Goal: Information Seeking & Learning: Check status

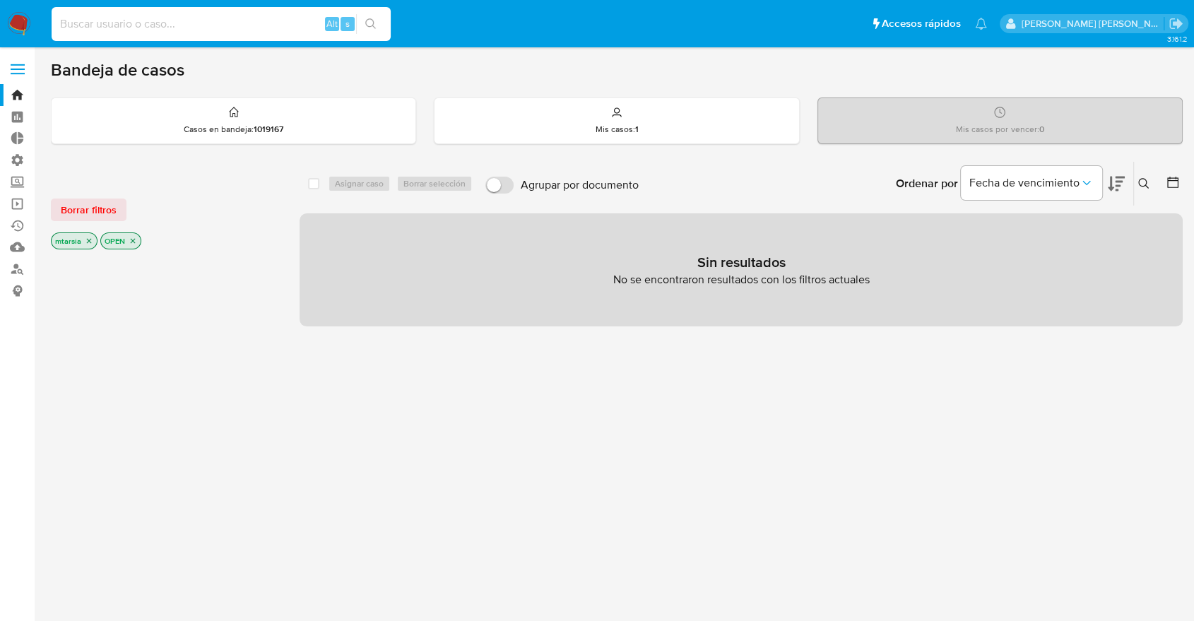
click at [290, 22] on input at bounding box center [221, 24] width 339 height 18
paste input "370260417"
type input "370260417"
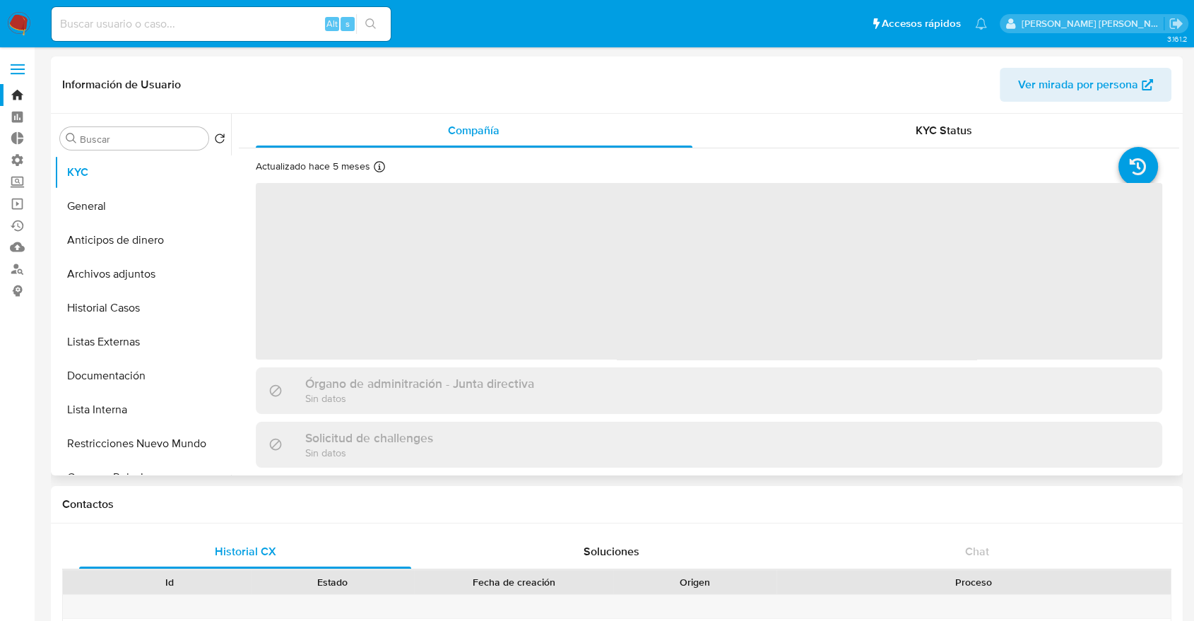
select select "10"
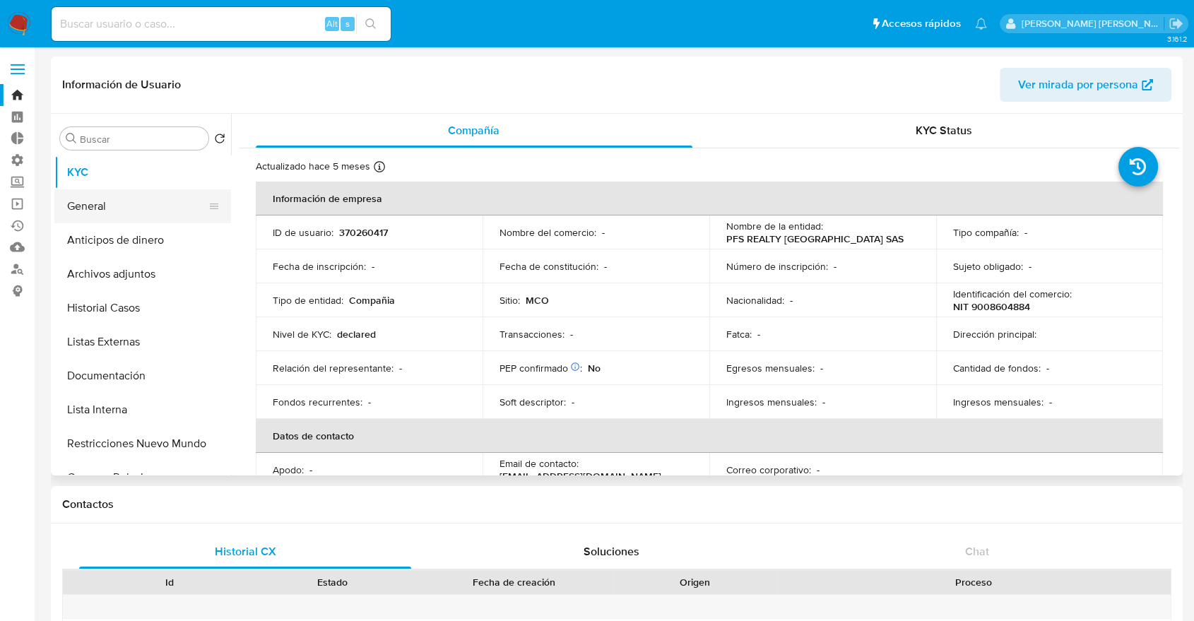
click at [163, 199] on button "General" at bounding box center [136, 206] width 165 height 34
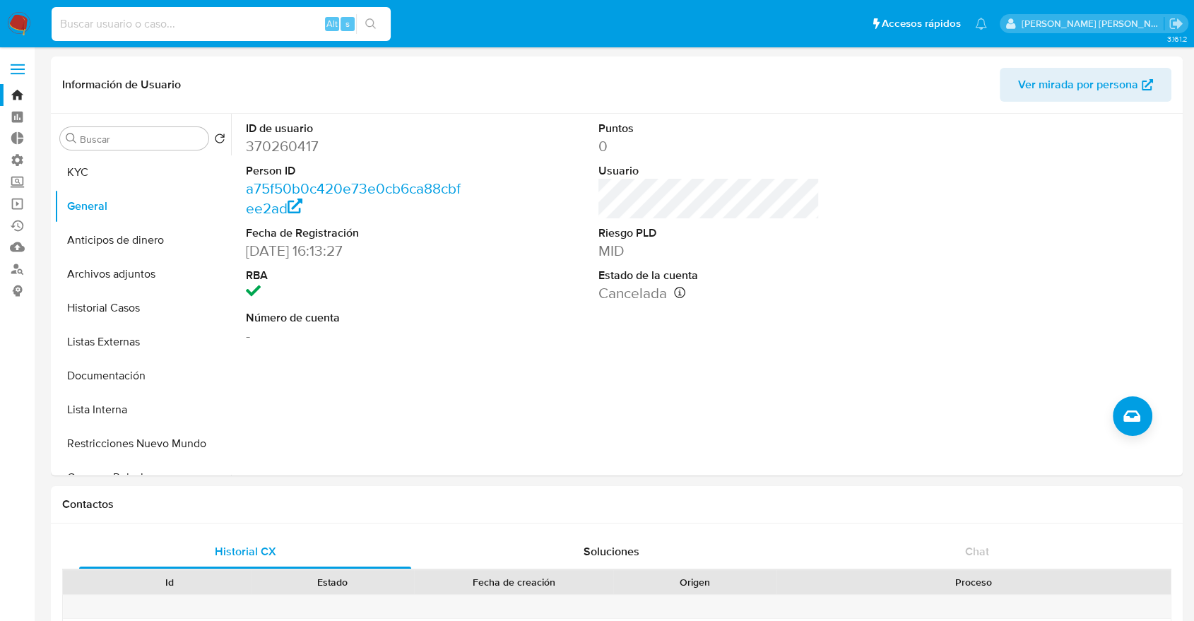
click at [286, 25] on input at bounding box center [221, 24] width 339 height 18
paste input "1064738973"
type input "1064738973"
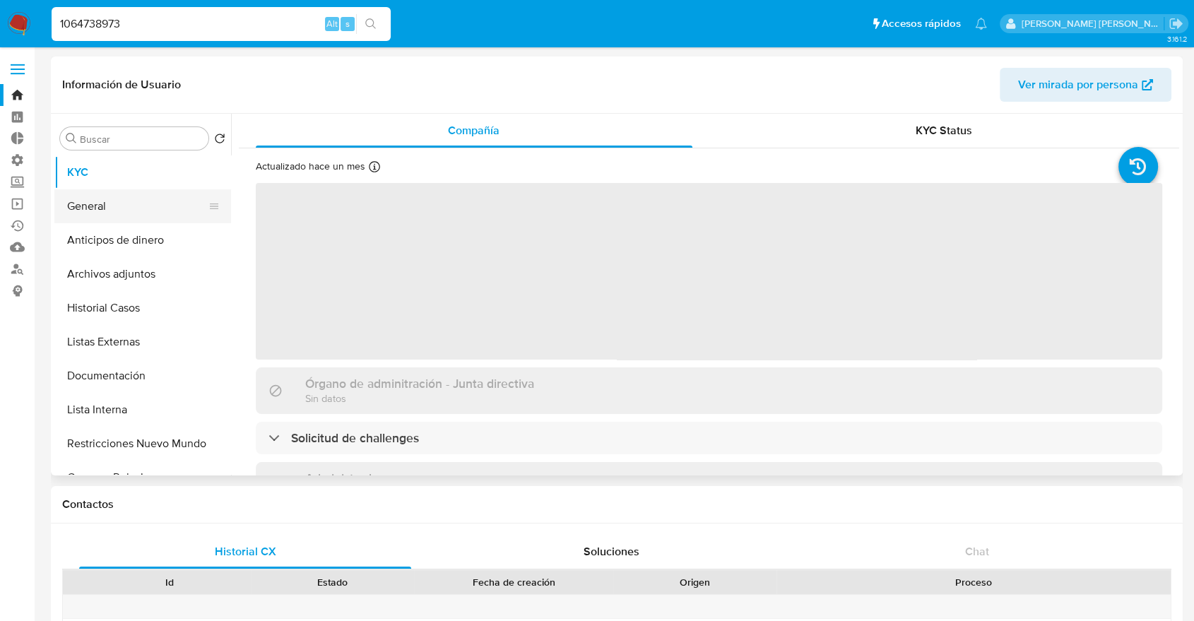
select select "10"
click at [137, 194] on button "General" at bounding box center [136, 206] width 165 height 34
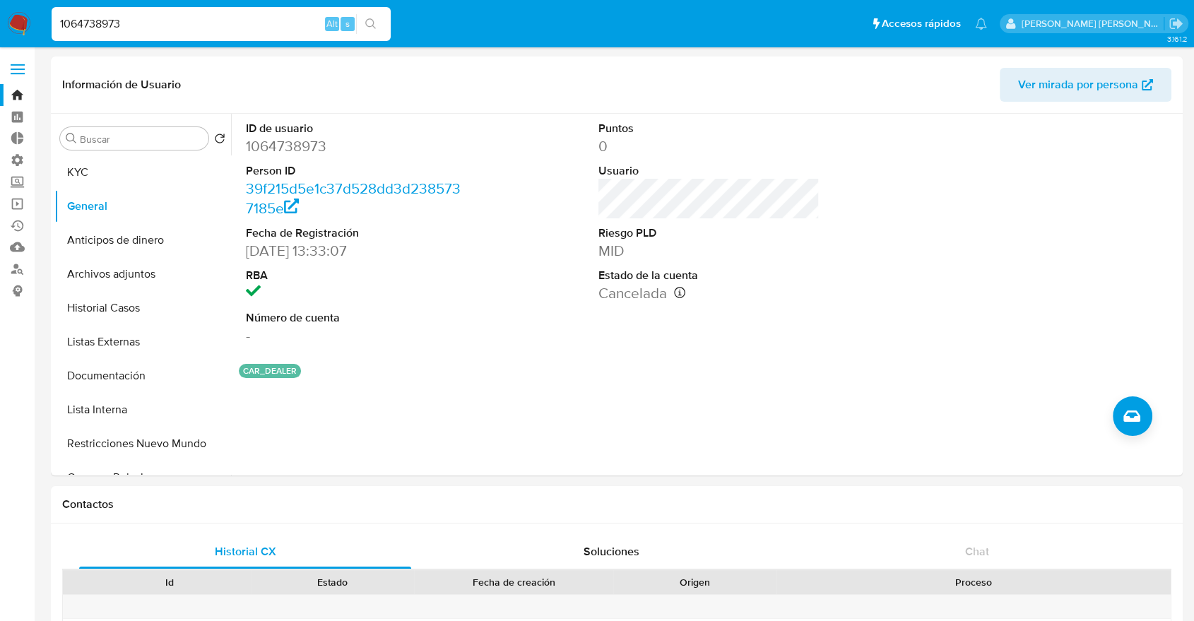
paste input "1191956973"
click at [291, 24] on input "1064738973" at bounding box center [221, 24] width 339 height 18
type input "1"
paste input "1191956973"
type input "1191956973"
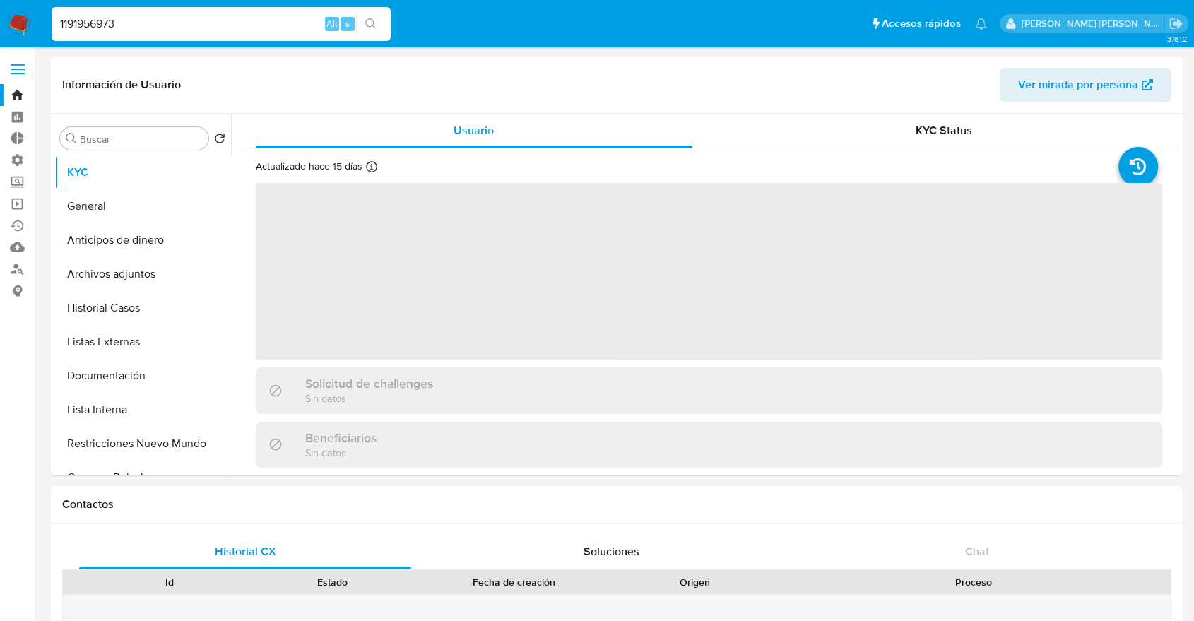
select select "10"
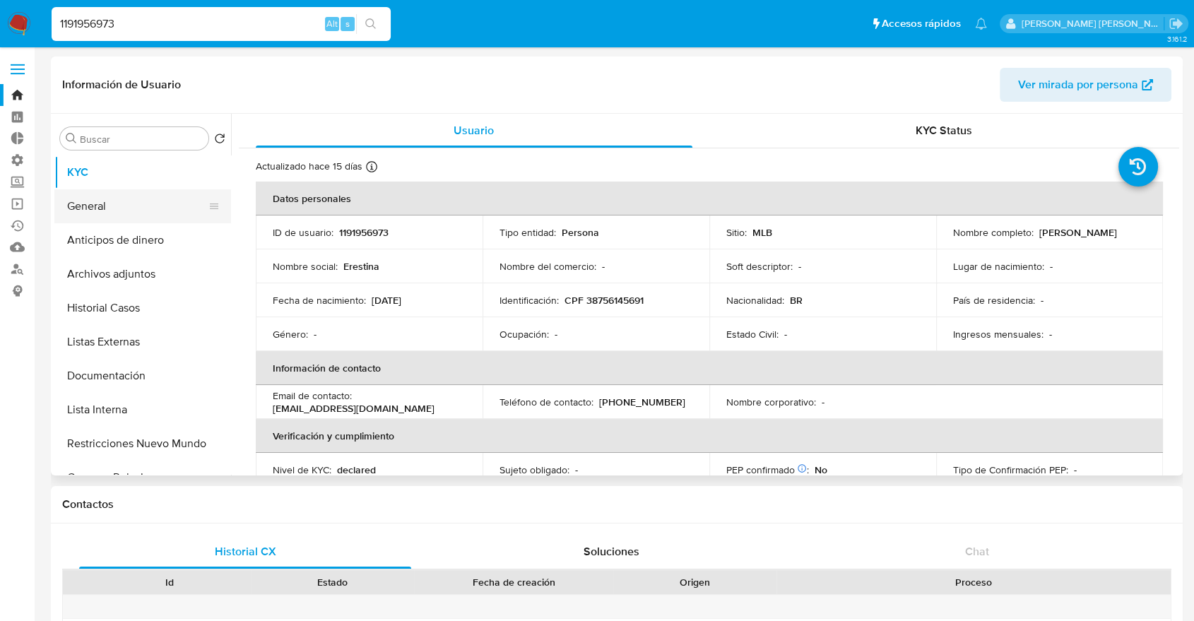
click at [123, 202] on button "General" at bounding box center [136, 206] width 165 height 34
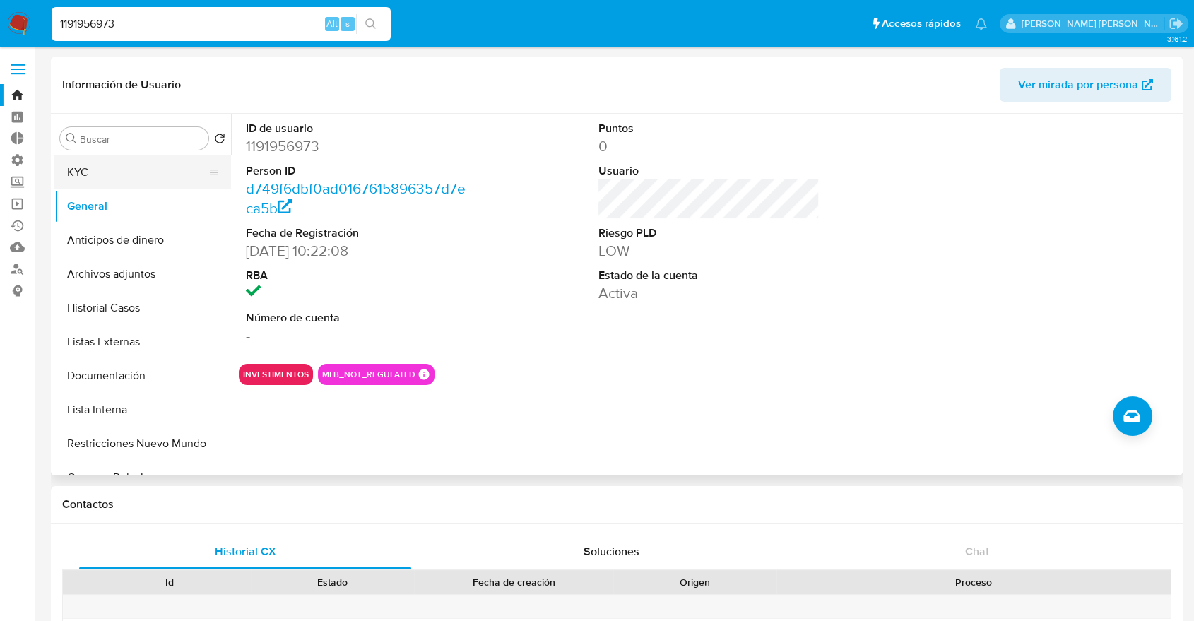
click at [153, 183] on button "KYC" at bounding box center [136, 172] width 165 height 34
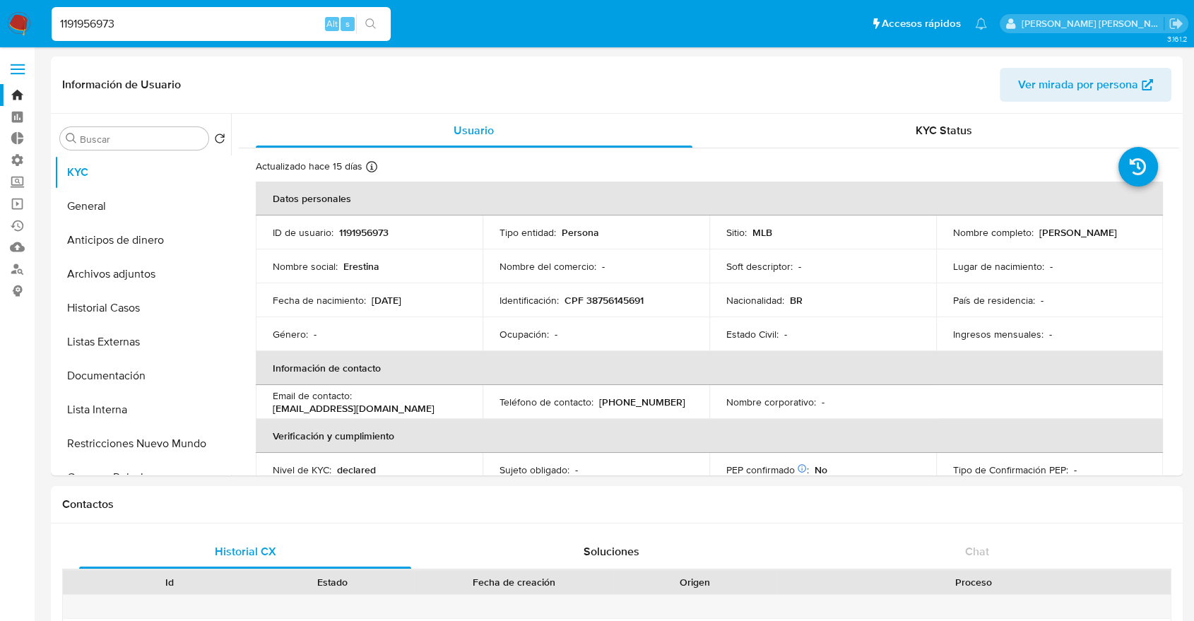
click at [888, 26] on ul "Pausado Ver notificaciones 1191956973 Alt s Accesos rápidos Presiona las siguie…" at bounding box center [520, 23] width 950 height 35
click at [887, 17] on ul "Pausado Ver notificaciones 1191956973 Alt s Accesos rápidos Presiona las siguie…" at bounding box center [520, 23] width 950 height 35
click at [880, 26] on ul "Pausado Ver notificaciones 1191956973 Alt s Accesos rápidos Presiona las siguie…" at bounding box center [520, 23] width 950 height 35
click at [285, 27] on input "1191956973" at bounding box center [221, 24] width 339 height 18
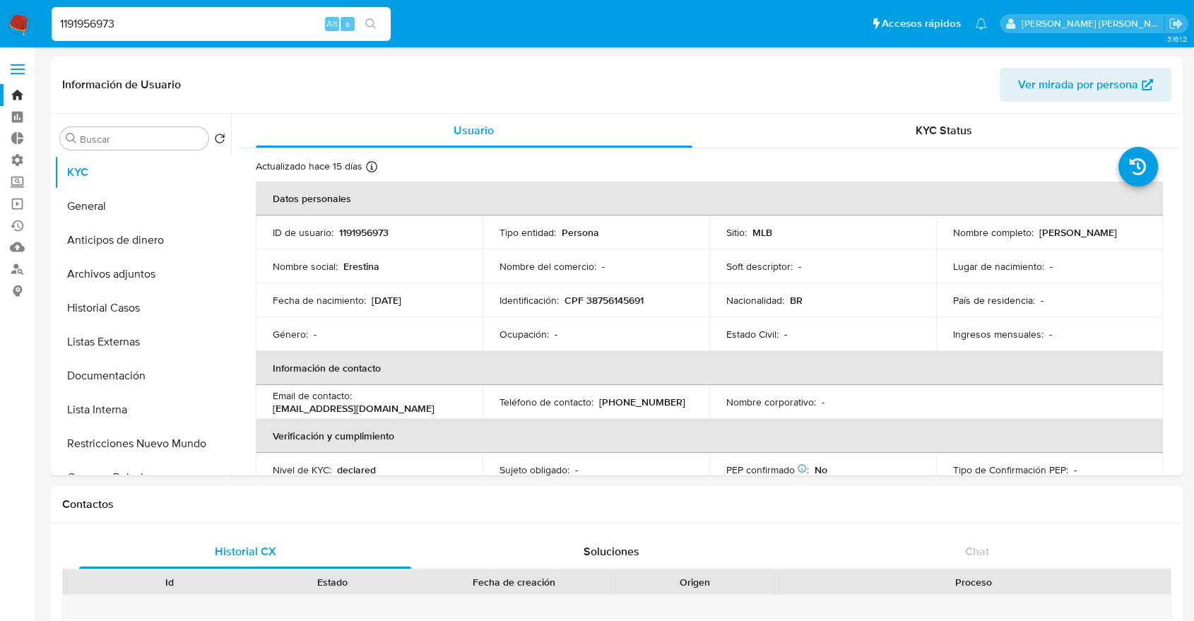
paste input "717505737"
type input "717505737"
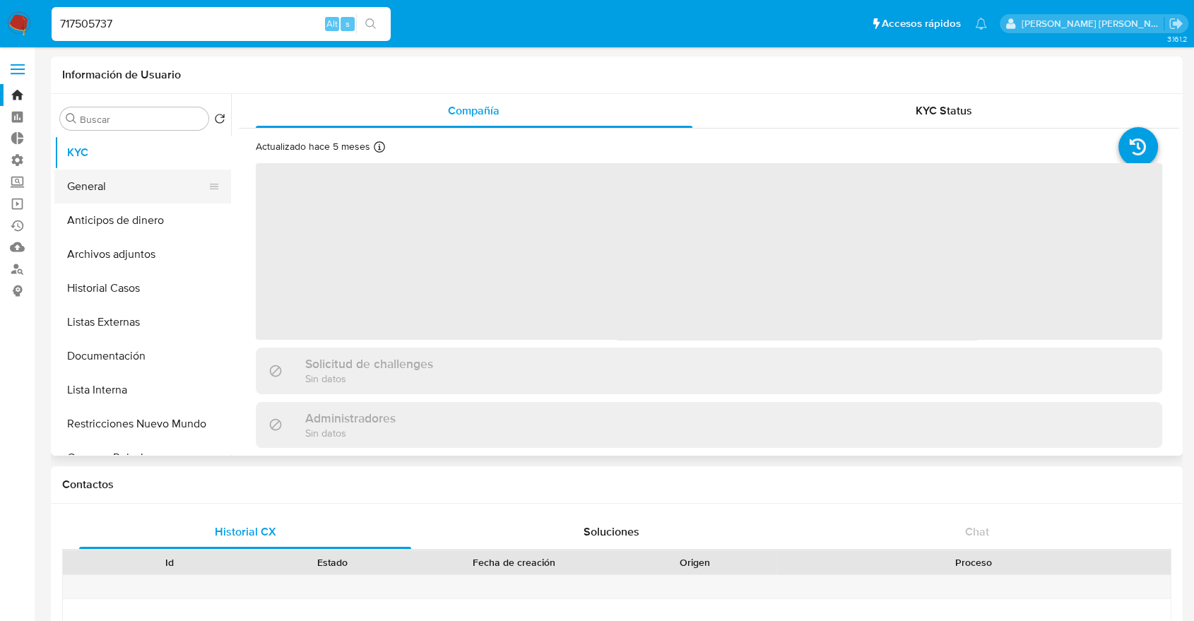
select select "10"
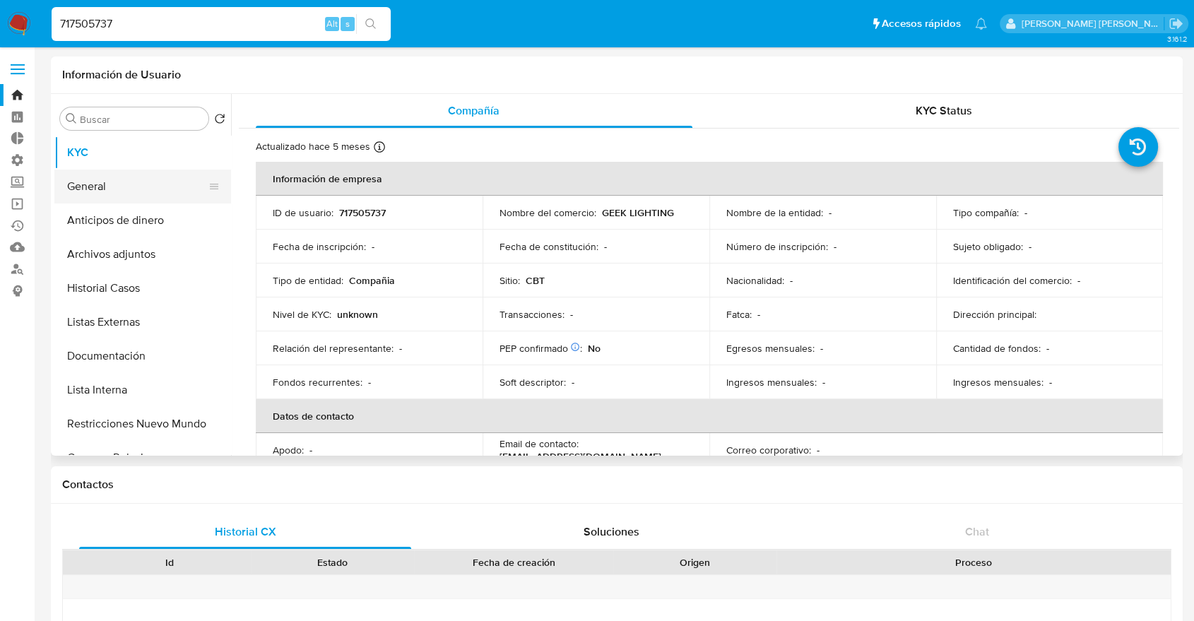
click at [151, 186] on button "General" at bounding box center [136, 187] width 165 height 34
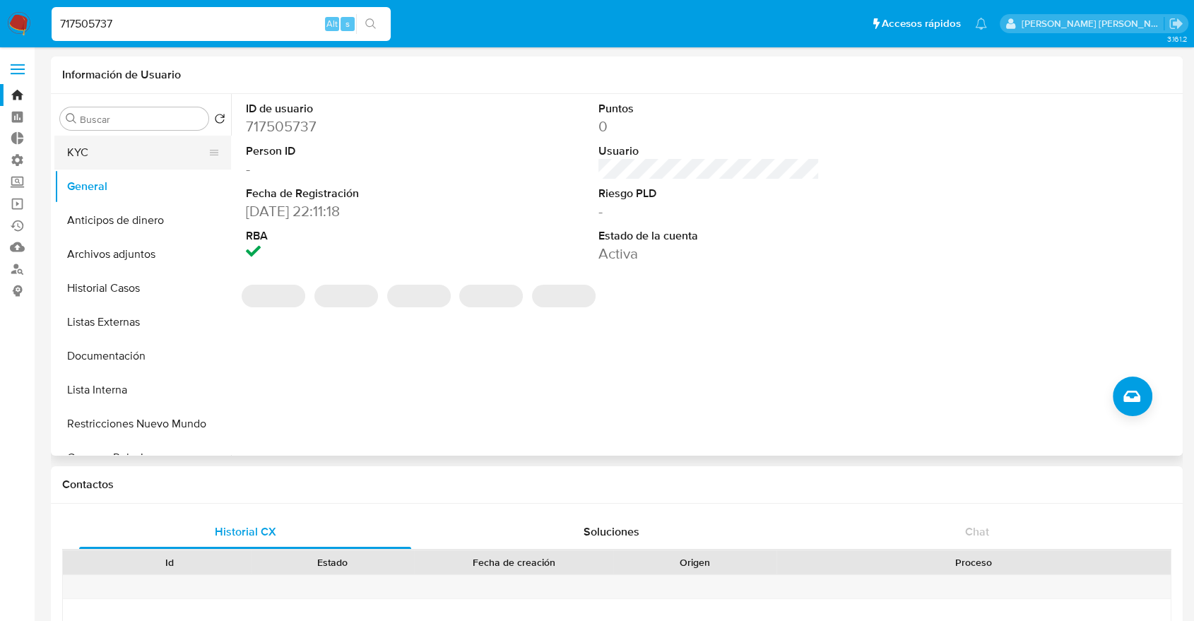
click at [148, 154] on button "KYC" at bounding box center [136, 153] width 165 height 34
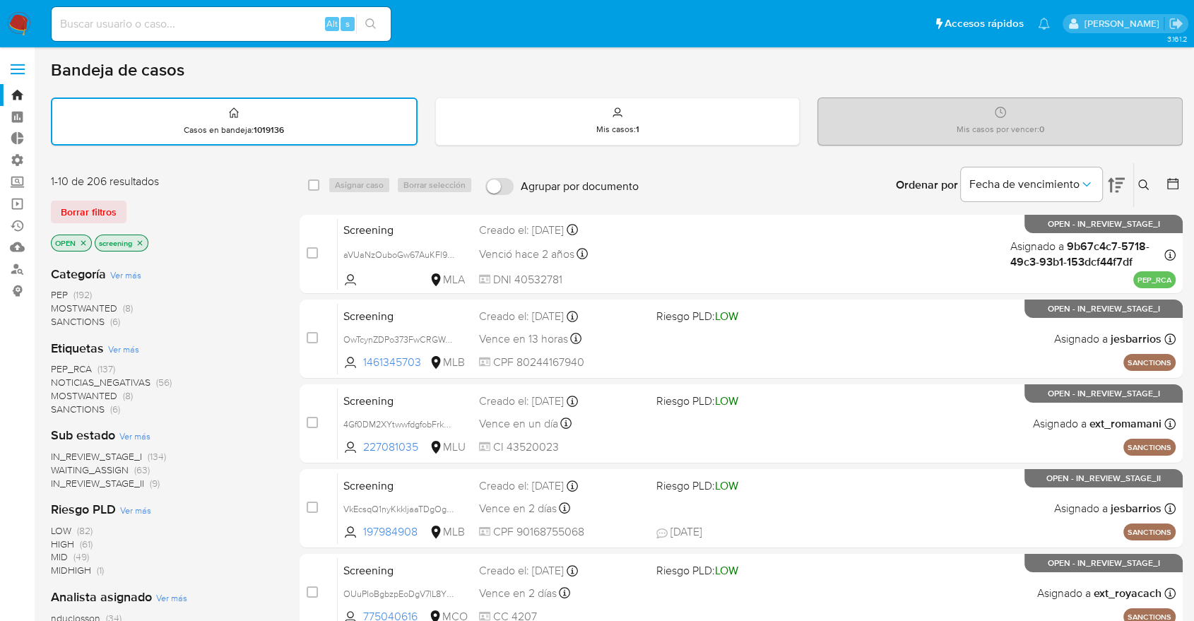
click at [61, 403] on span "SANCTIONS" at bounding box center [78, 409] width 54 height 14
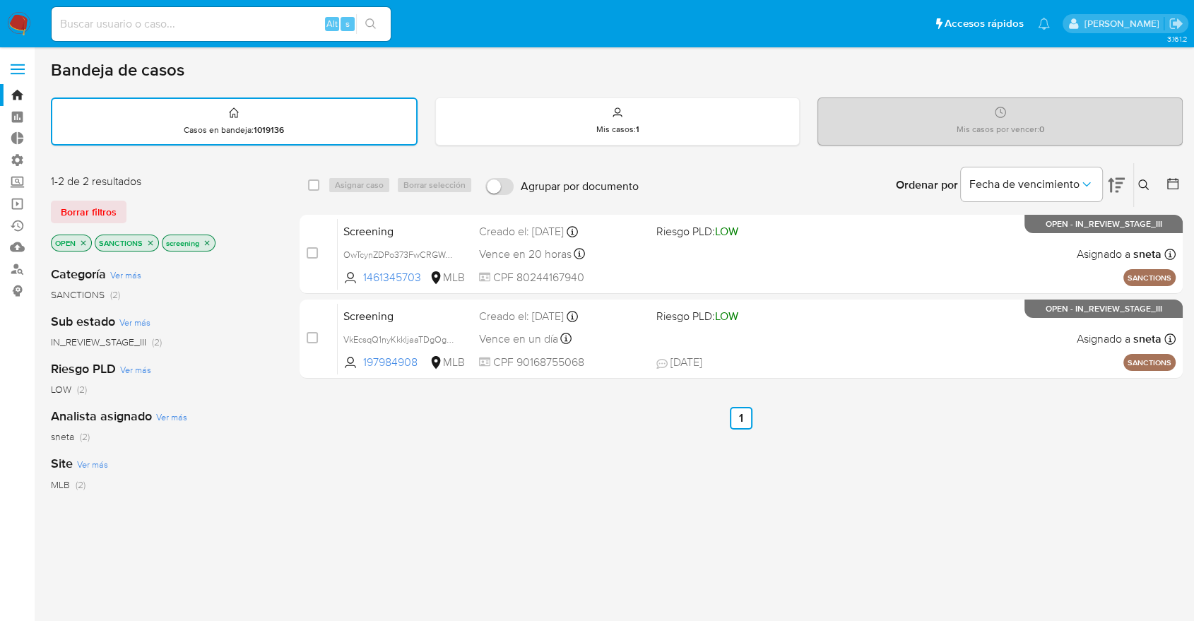
click at [153, 240] on icon "close-filter" at bounding box center [150, 243] width 8 height 8
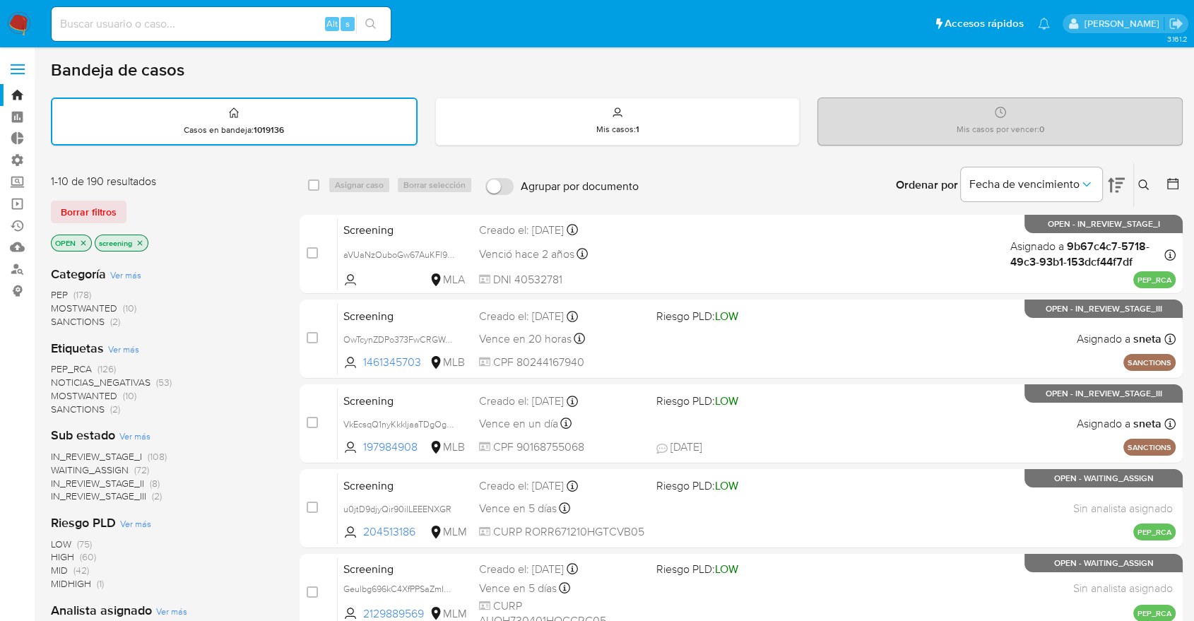
click at [59, 392] on span "MOSTWANTED" at bounding box center [84, 396] width 66 height 14
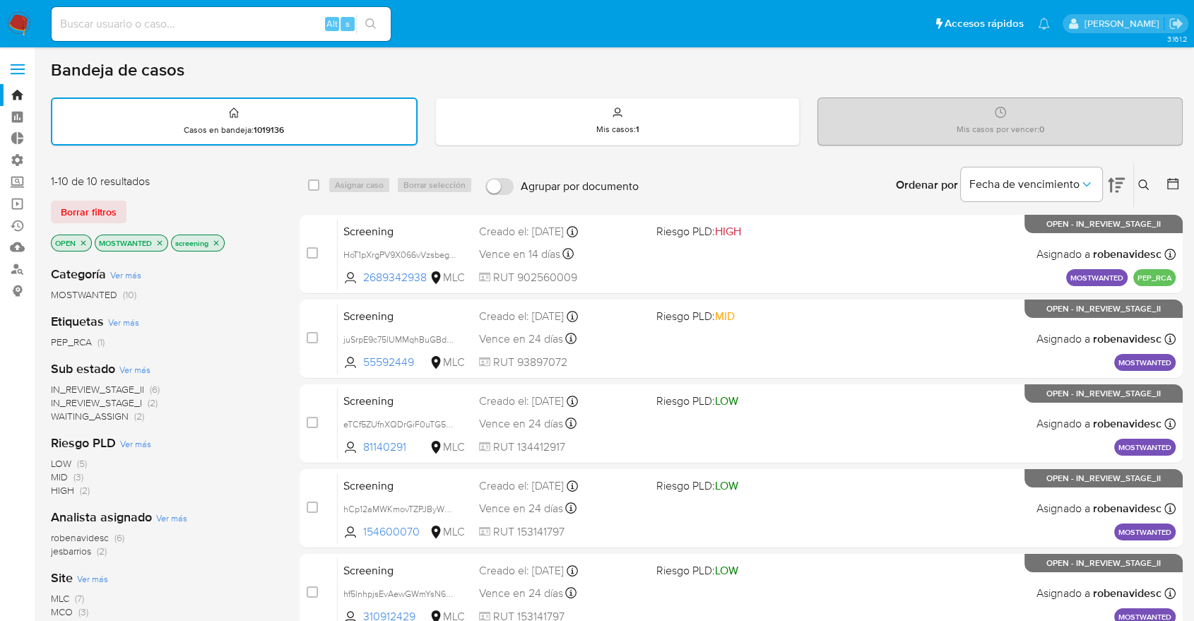
click at [157, 242] on icon "close-filter" at bounding box center [159, 243] width 8 height 8
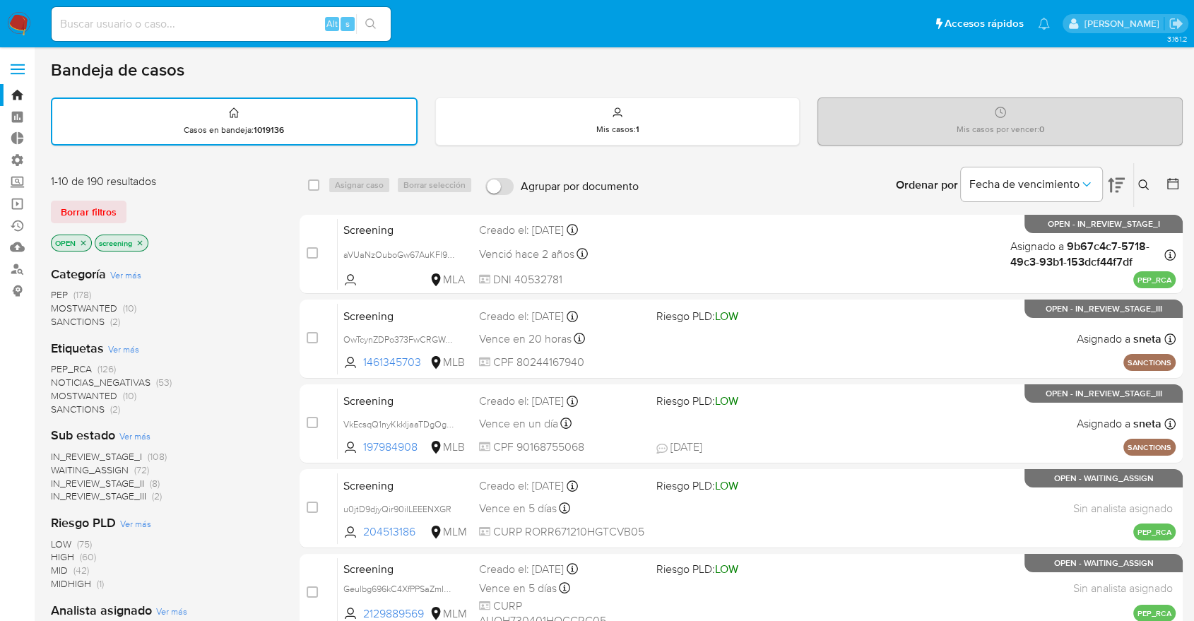
click at [54, 367] on span "PEP_RCA" at bounding box center [71, 369] width 41 height 14
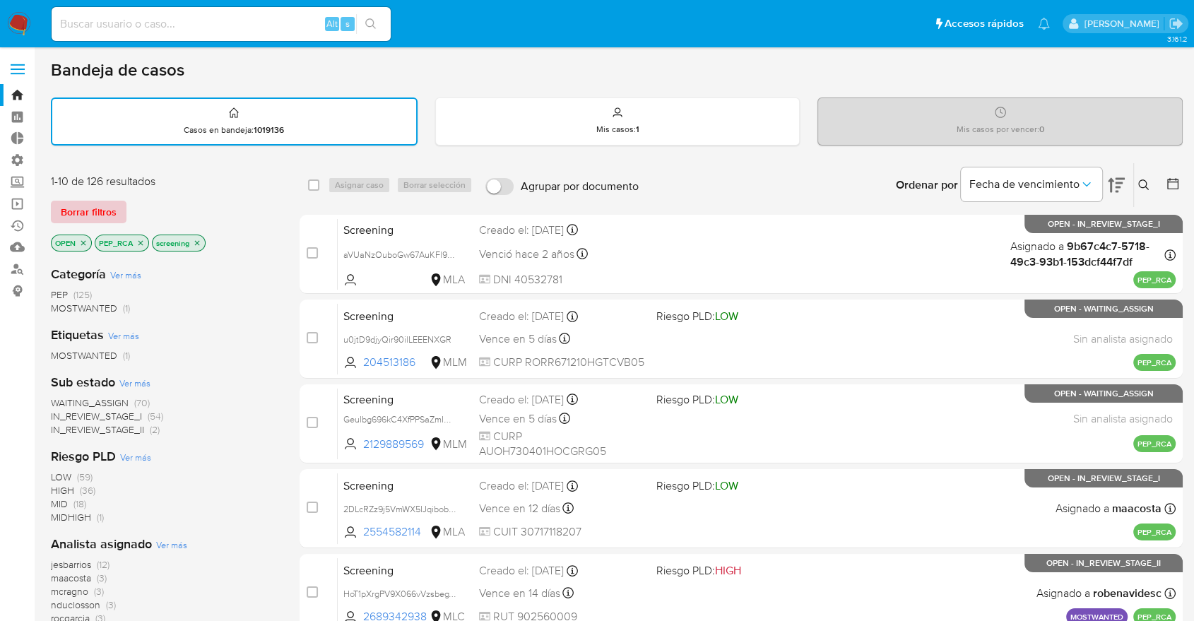
click at [113, 203] on span "Borrar filtros" at bounding box center [89, 212] width 56 height 20
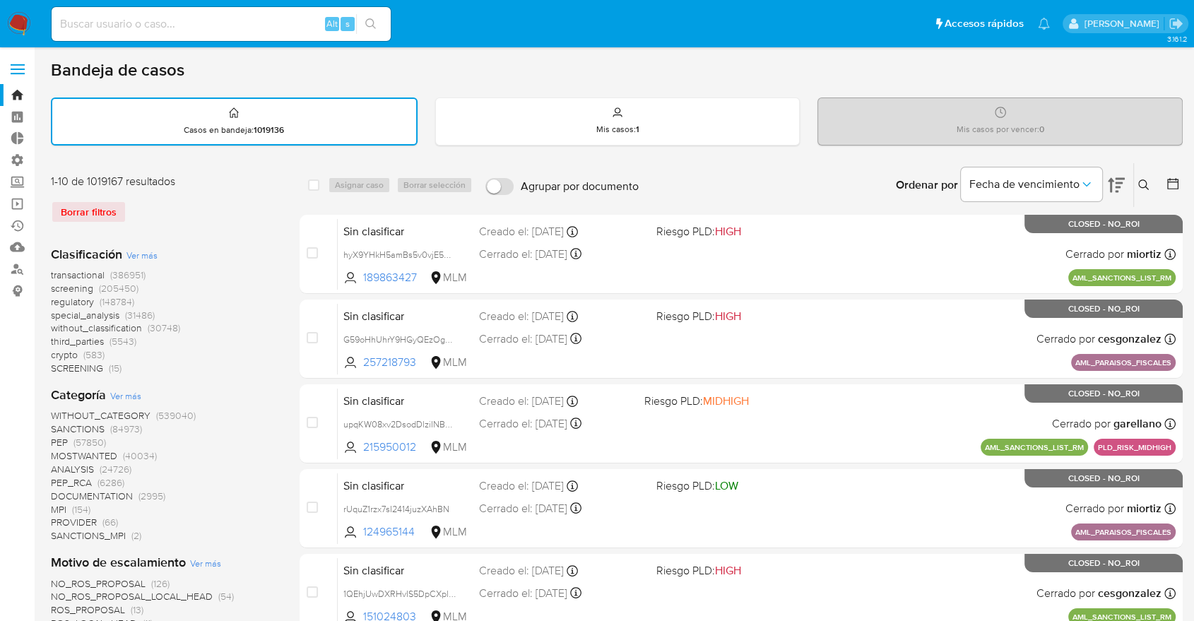
click at [53, 300] on span "regulatory" at bounding box center [72, 302] width 43 height 14
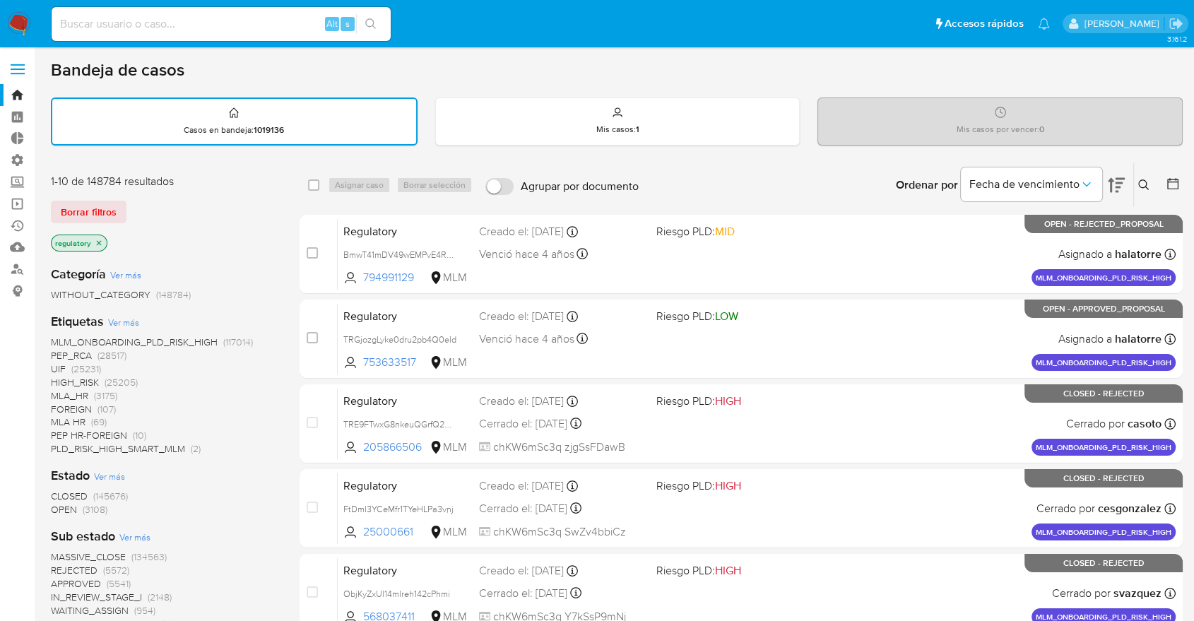
click at [59, 506] on span "OPEN" at bounding box center [64, 509] width 26 height 14
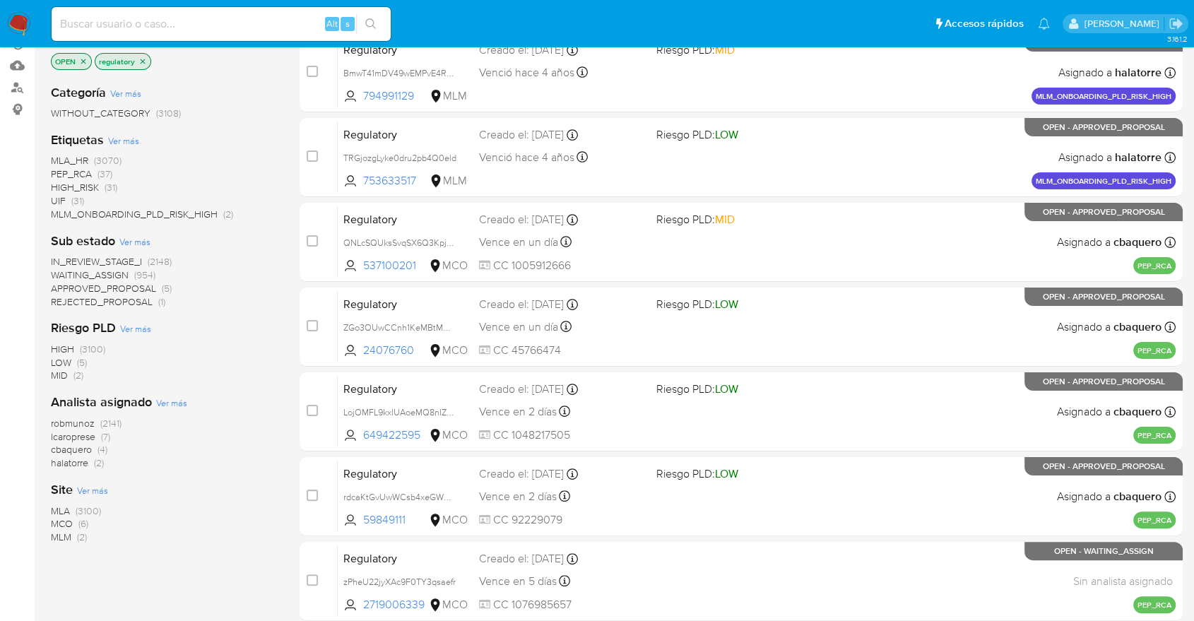
scroll to position [198, 0]
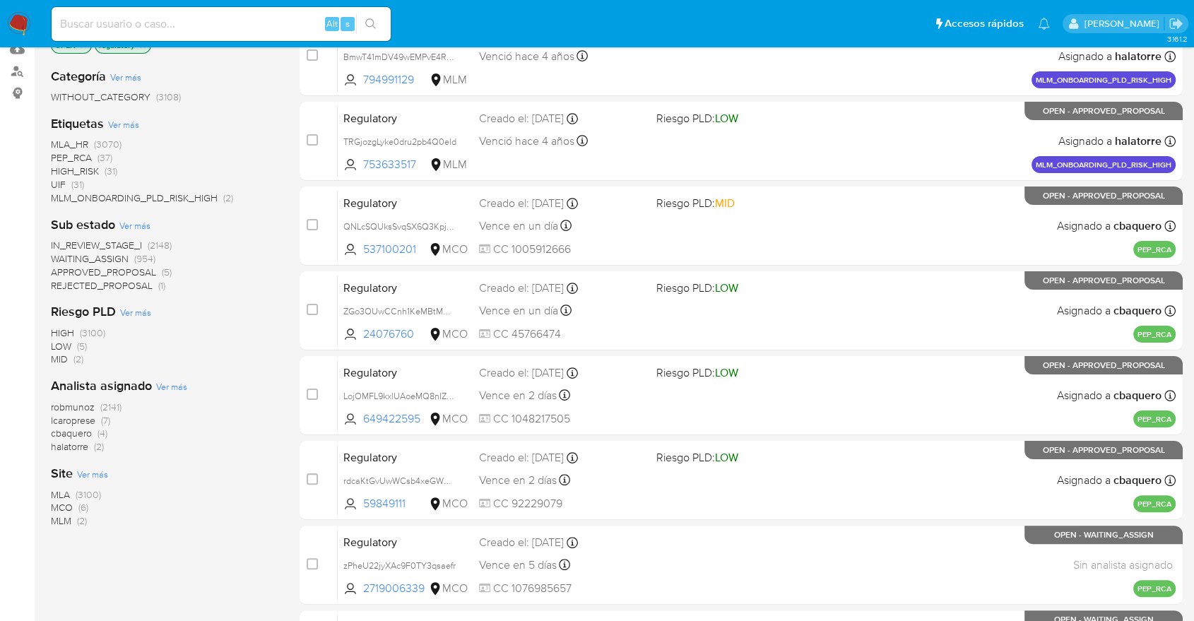
click at [57, 503] on span "MCO" at bounding box center [62, 507] width 22 height 14
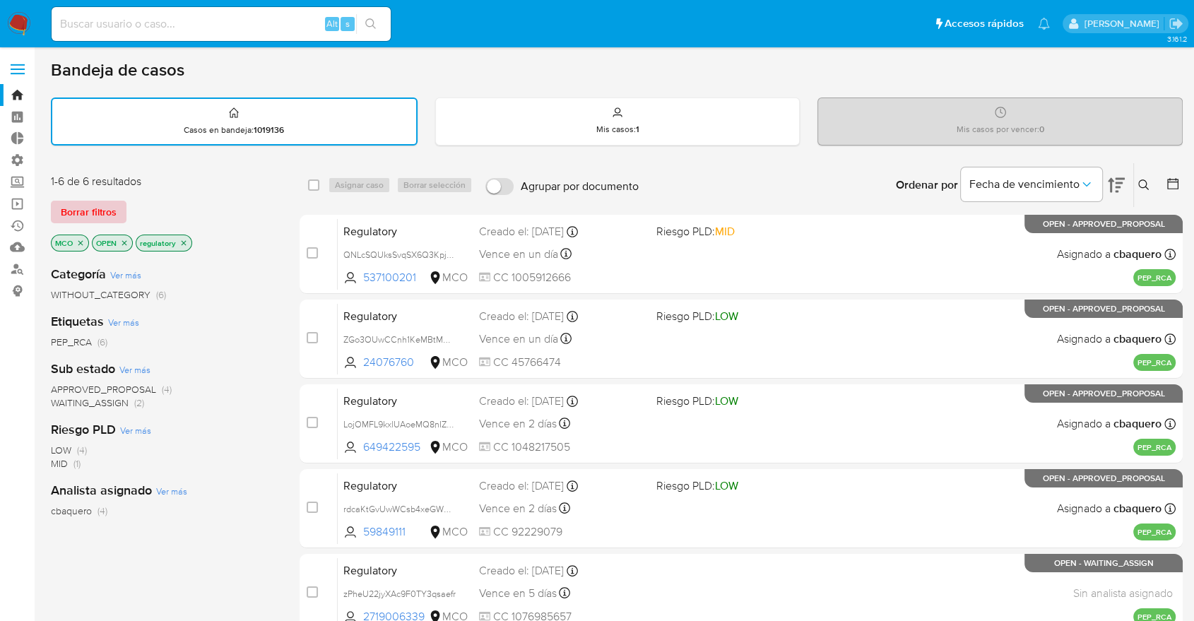
click at [117, 208] on button "Borrar filtros" at bounding box center [89, 212] width 76 height 23
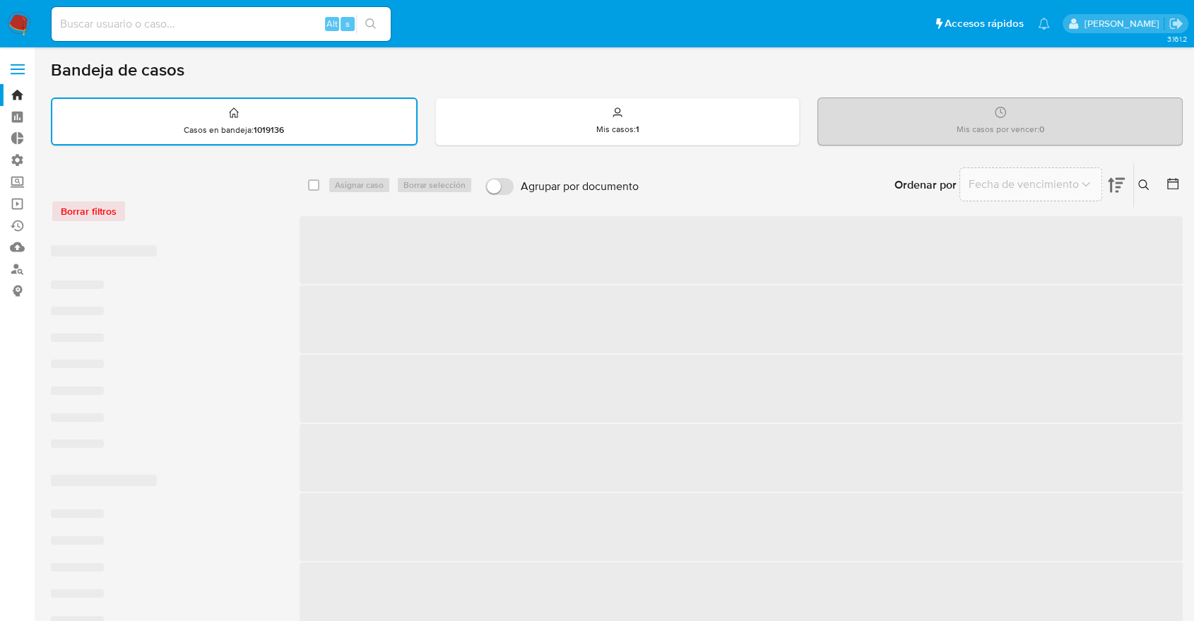
click at [162, 204] on div "Borrar filtros" at bounding box center [164, 211] width 226 height 23
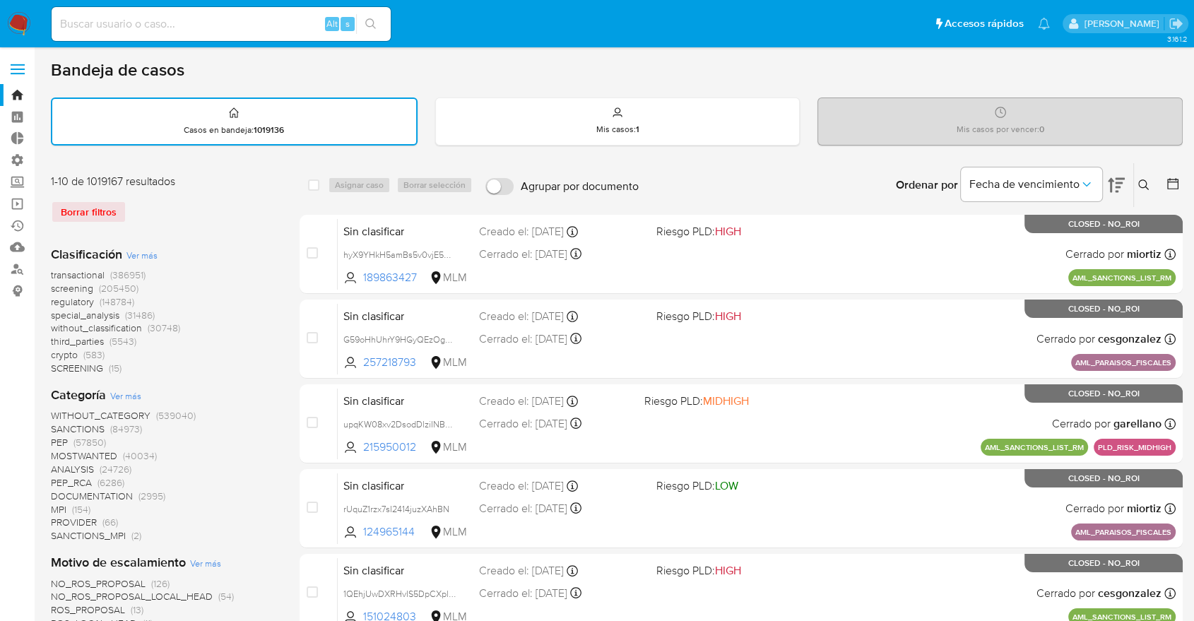
click at [55, 286] on span "screening" at bounding box center [72, 288] width 42 height 14
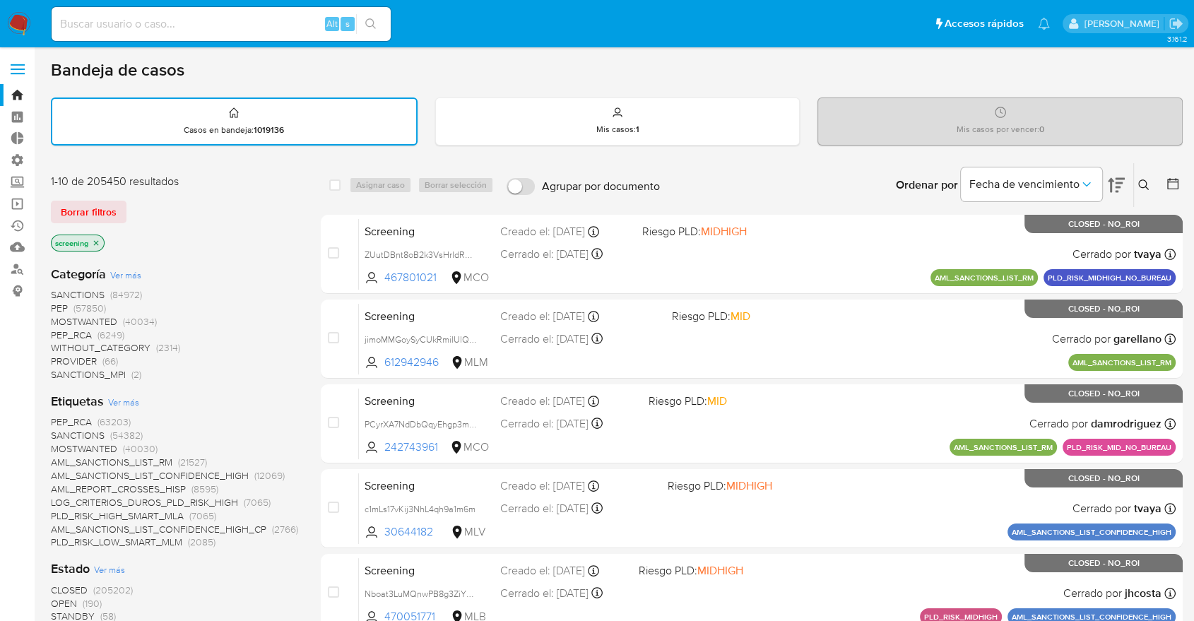
click at [59, 603] on span "OPEN" at bounding box center [64, 603] width 26 height 14
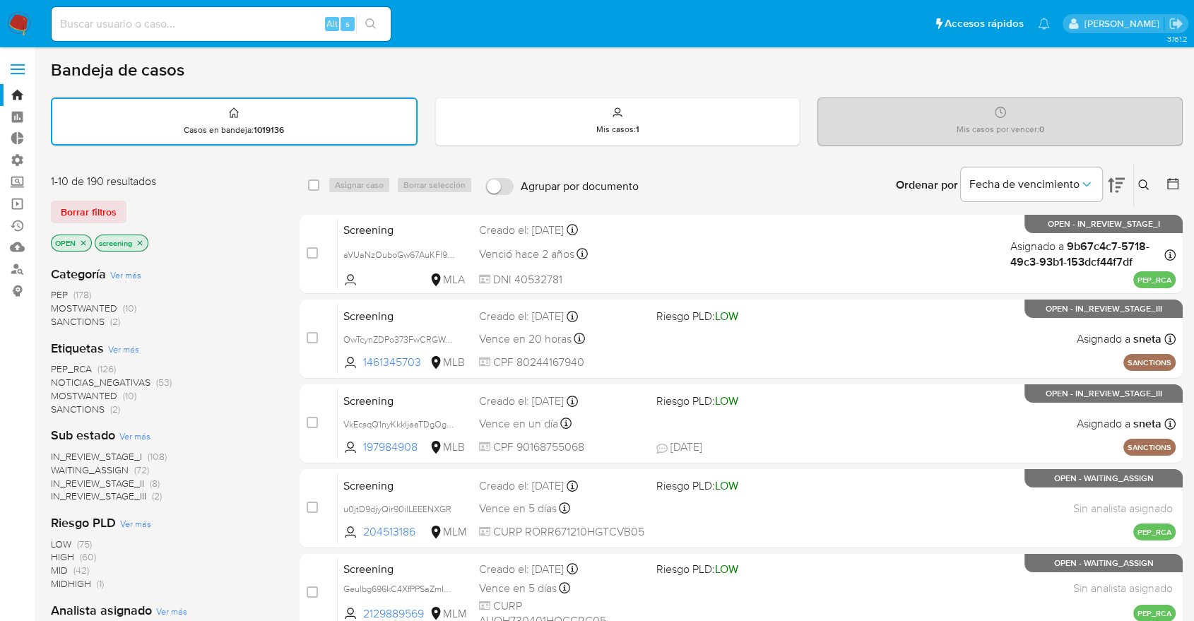
click at [138, 206] on div "Borrar filtros" at bounding box center [164, 212] width 226 height 23
click at [133, 202] on div "Borrar filtros" at bounding box center [164, 212] width 226 height 23
click at [129, 203] on div "Borrar filtros" at bounding box center [164, 212] width 226 height 23
click at [130, 202] on div "Borrar filtros" at bounding box center [164, 212] width 226 height 23
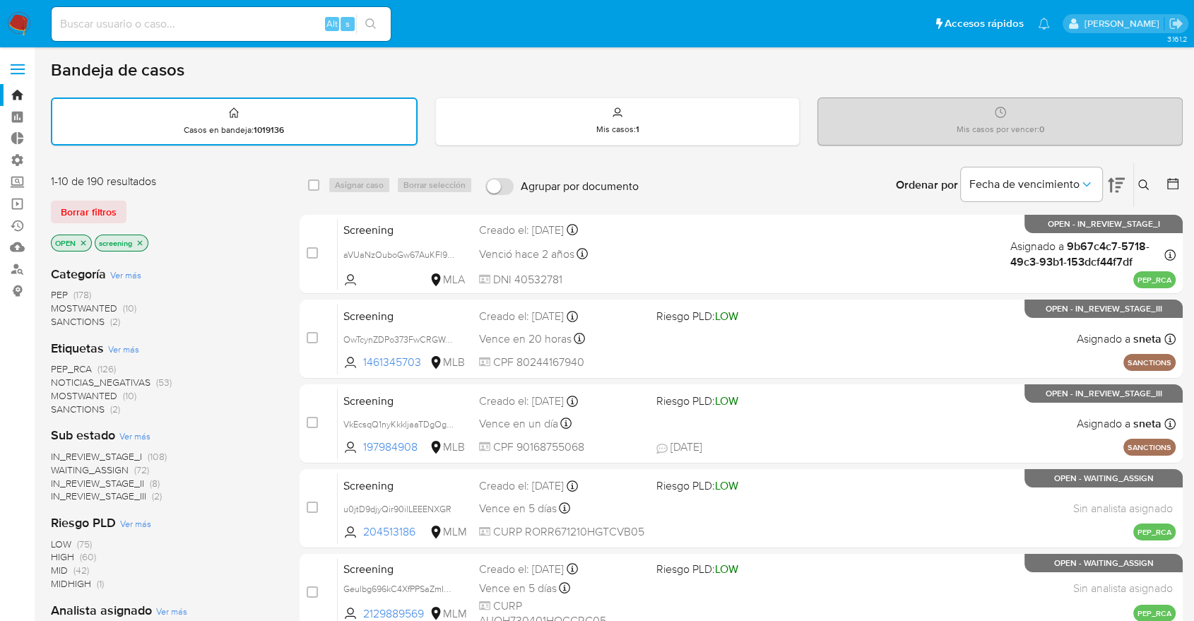
click at [139, 202] on div "Borrar filtros" at bounding box center [164, 212] width 226 height 23
click at [134, 205] on div "Borrar filtros" at bounding box center [164, 212] width 226 height 23
click at [130, 201] on div "Borrar filtros" at bounding box center [164, 212] width 226 height 23
click at [38, 163] on main "3.161.2" at bounding box center [597, 584] width 1194 height 1168
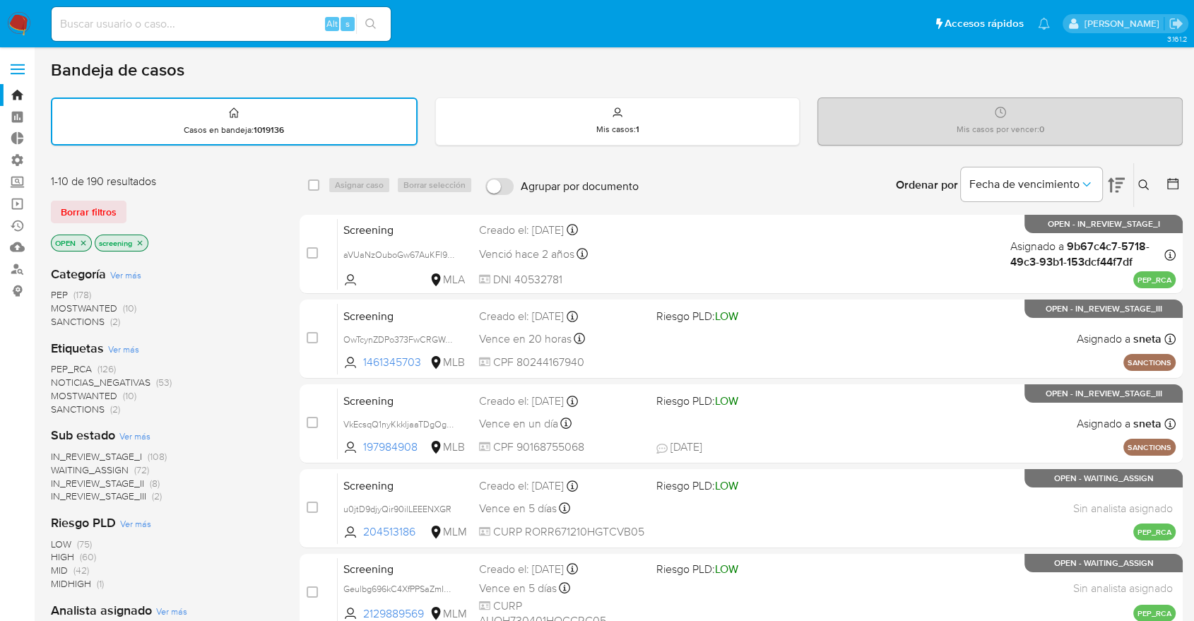
click at [131, 202] on div "Borrar filtros" at bounding box center [164, 212] width 226 height 23
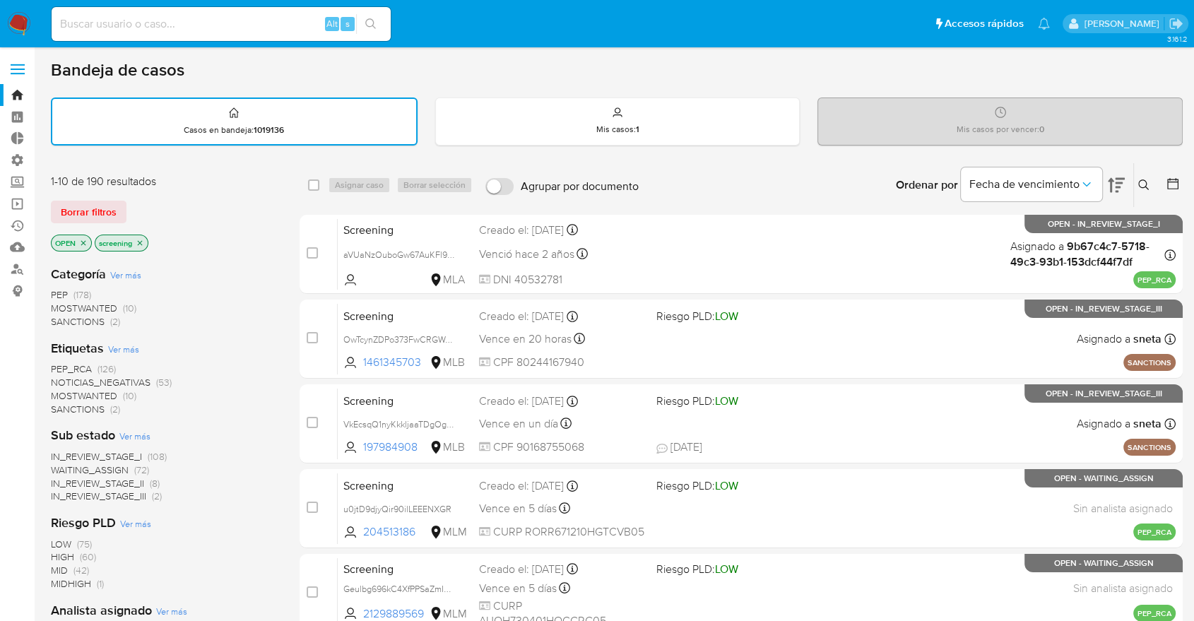
click at [128, 202] on div "Borrar filtros" at bounding box center [164, 212] width 226 height 23
click at [131, 208] on div "Borrar filtros" at bounding box center [164, 212] width 226 height 23
click at [16, 307] on aside "Bandeja Tablero Tablero Externo Administración Reglas Roles Usuarios Equipos Co…" at bounding box center [17, 584] width 35 height 1168
click at [61, 403] on span "SANCTIONS" at bounding box center [78, 409] width 54 height 14
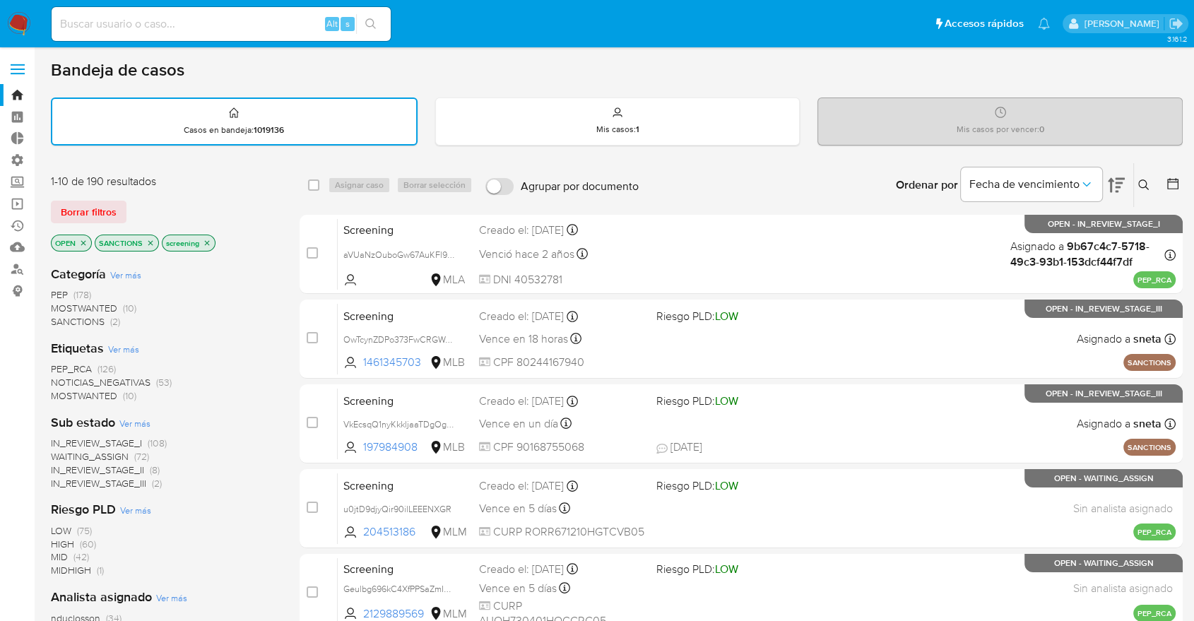
click at [24, 13] on img at bounding box center [19, 24] width 24 height 24
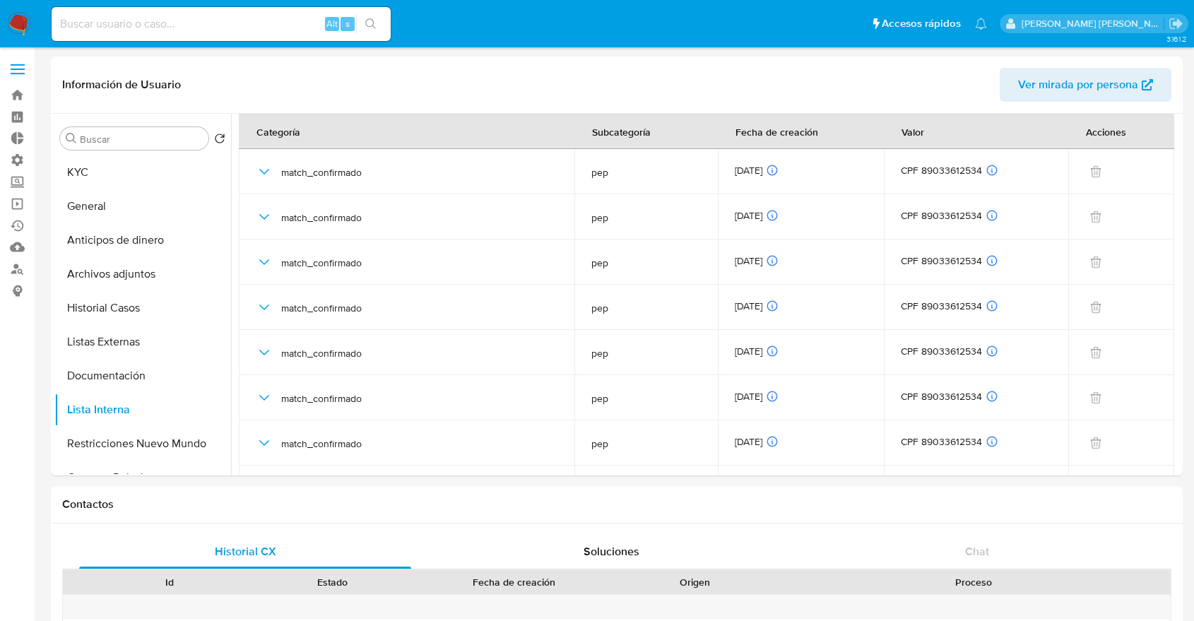
select select "10"
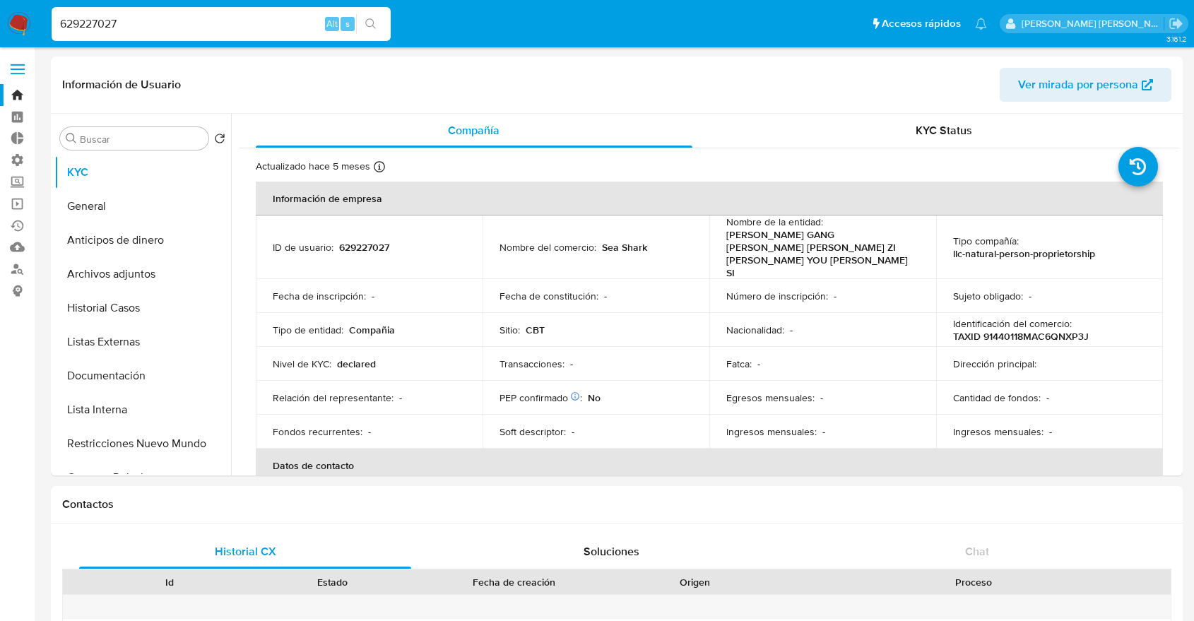
select select "10"
click at [217, 28] on input "629227027" at bounding box center [221, 24] width 339 height 18
type input "452416793"
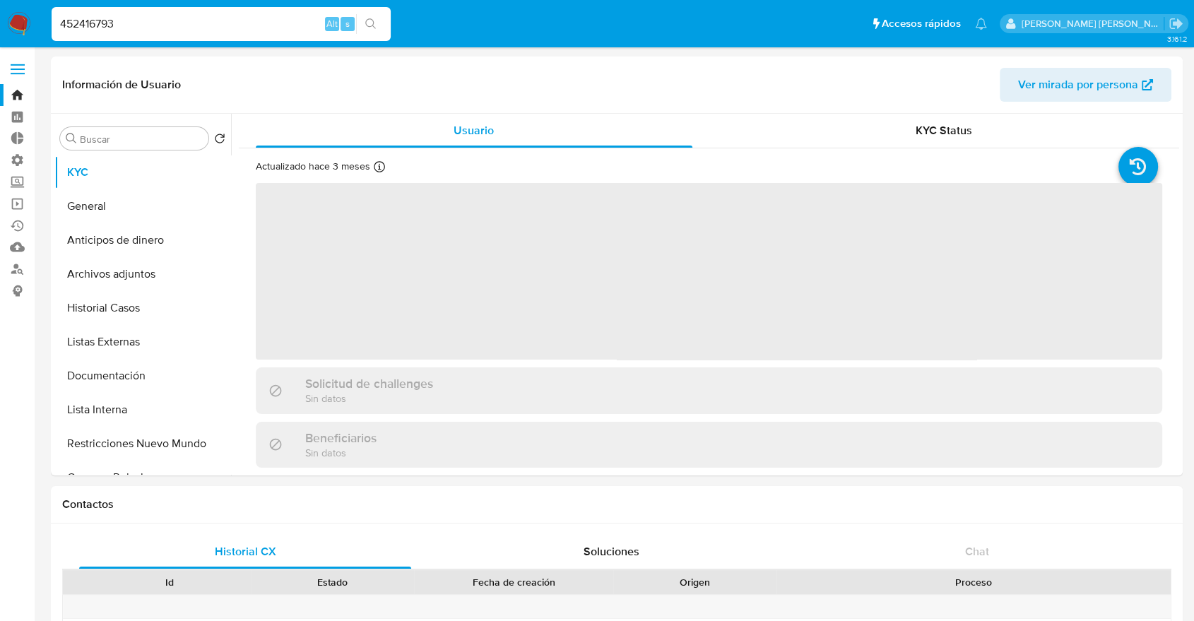
select select "10"
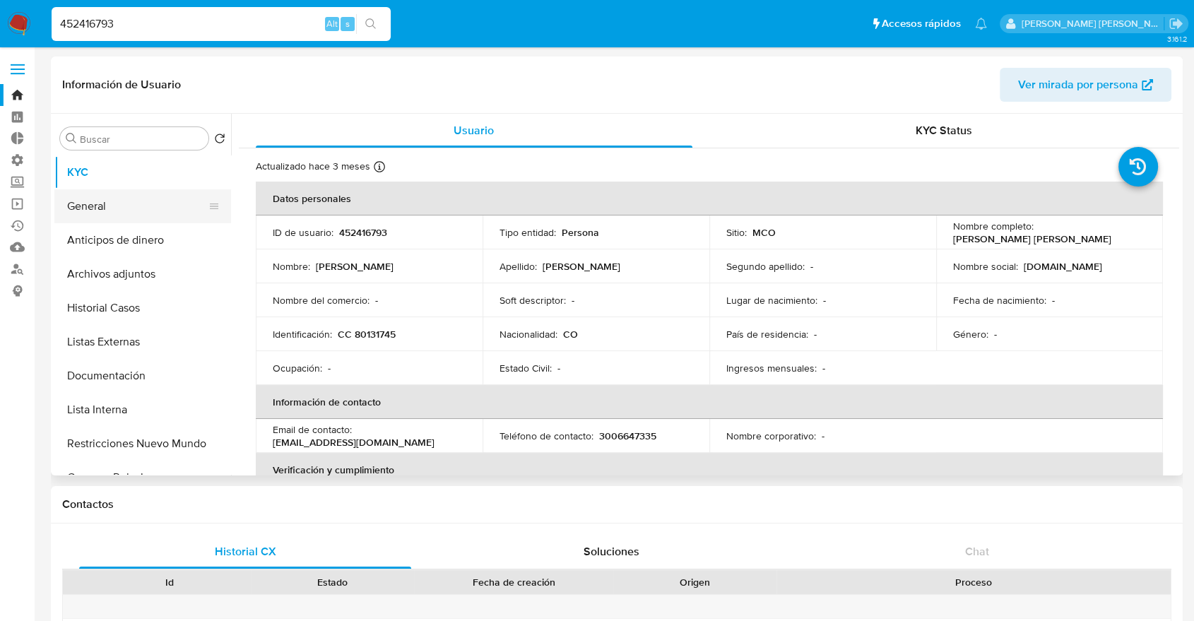
click at [155, 199] on button "General" at bounding box center [136, 206] width 165 height 34
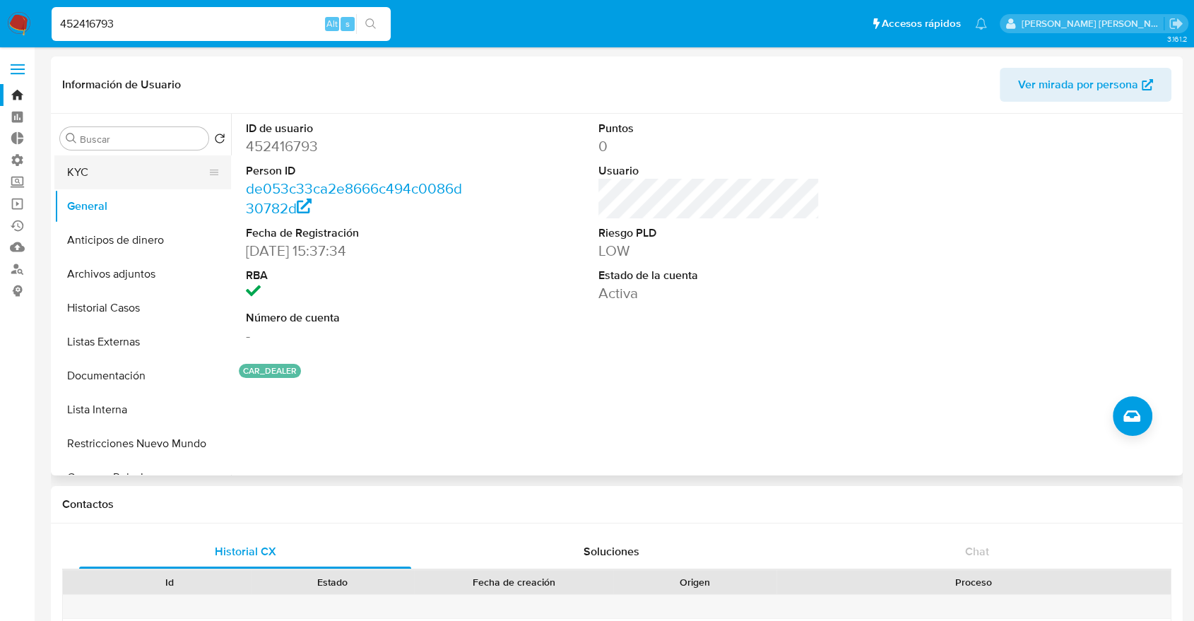
click at [143, 163] on button "KYC" at bounding box center [136, 172] width 165 height 34
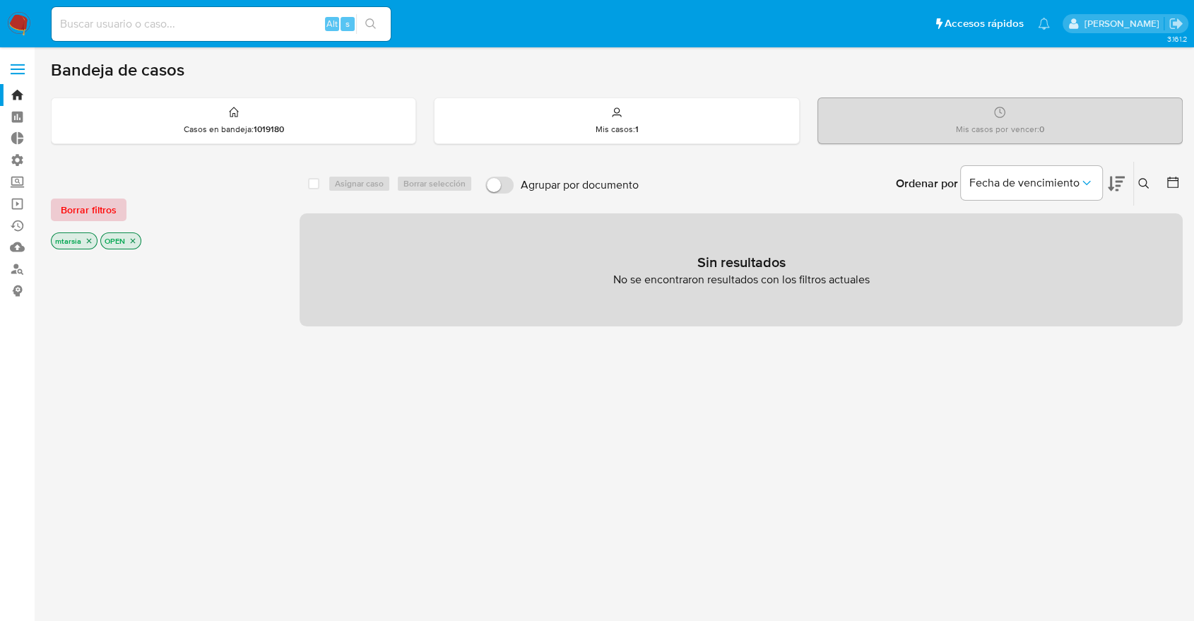
click at [119, 210] on button "Borrar filtros" at bounding box center [89, 210] width 76 height 23
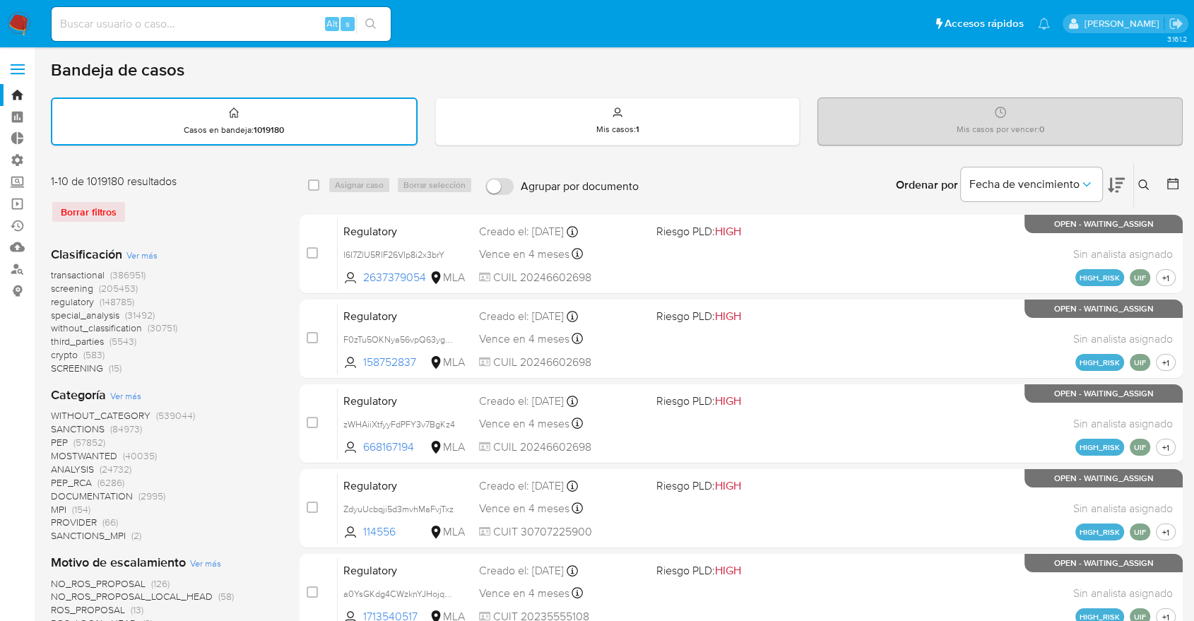
click at [1111, 177] on icon at bounding box center [1116, 185] width 17 height 17
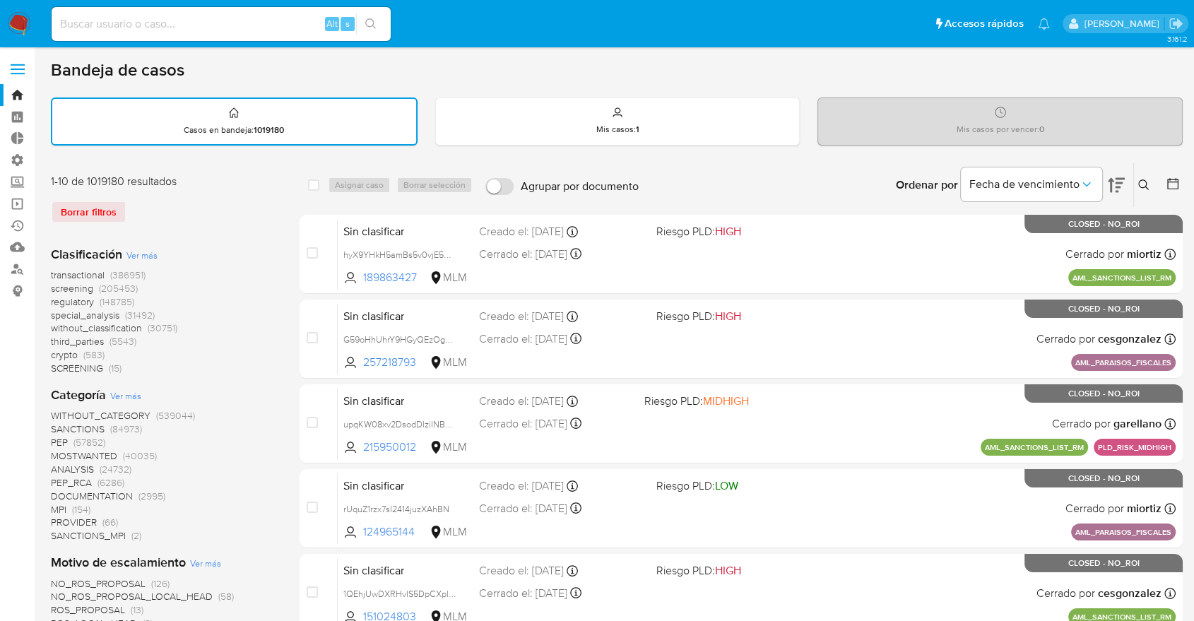
click at [53, 288] on span "screening" at bounding box center [72, 288] width 42 height 14
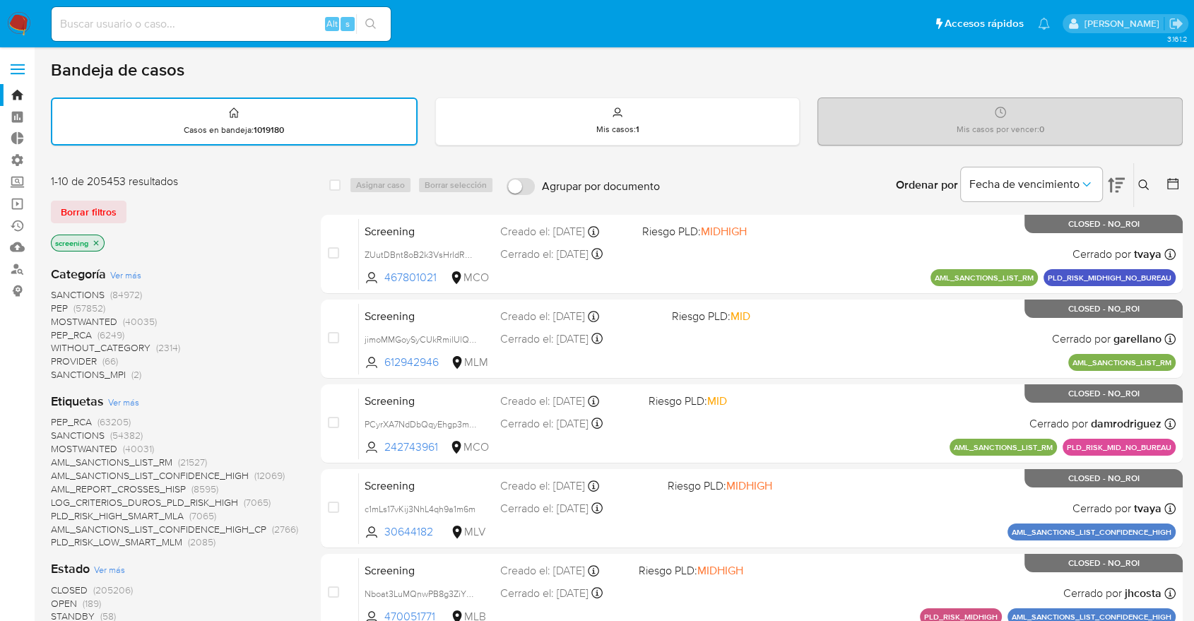
click at [57, 599] on span "OPEN" at bounding box center [64, 603] width 26 height 14
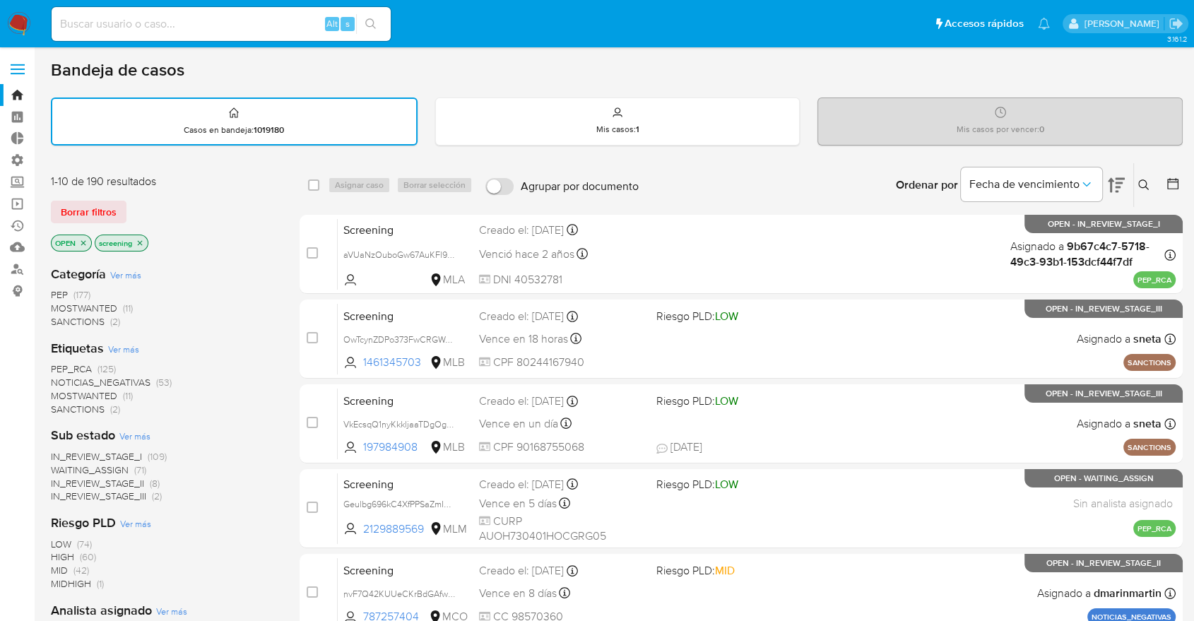
click at [61, 405] on span "SANCTIONS" at bounding box center [78, 409] width 54 height 14
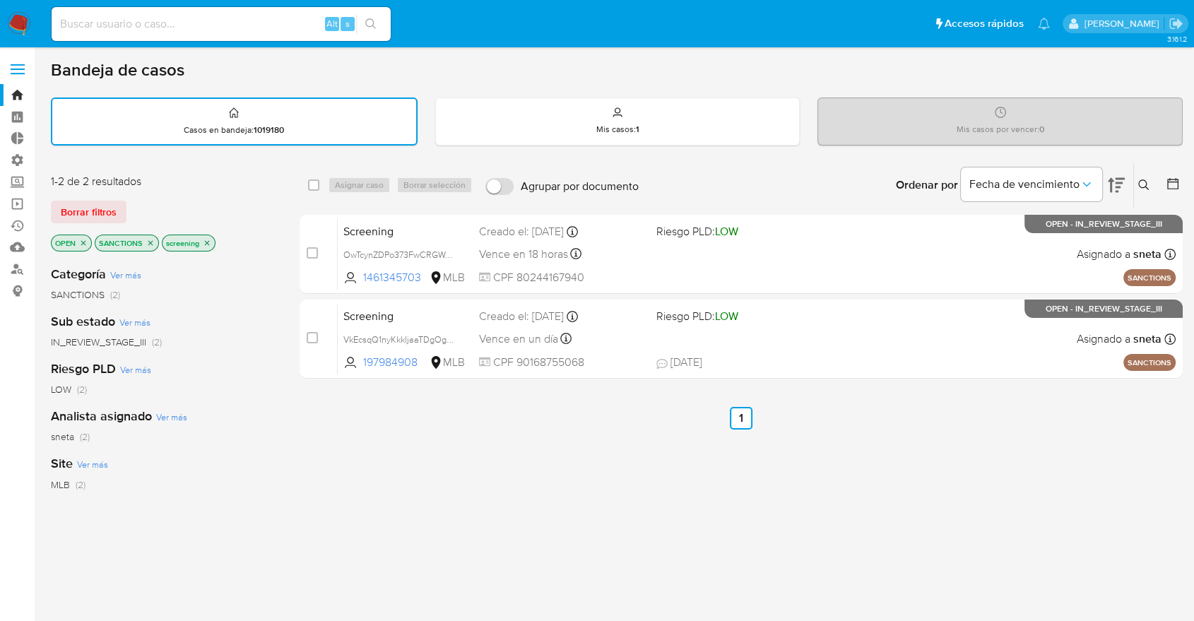
click at [149, 240] on icon "close-filter" at bounding box center [150, 243] width 8 height 8
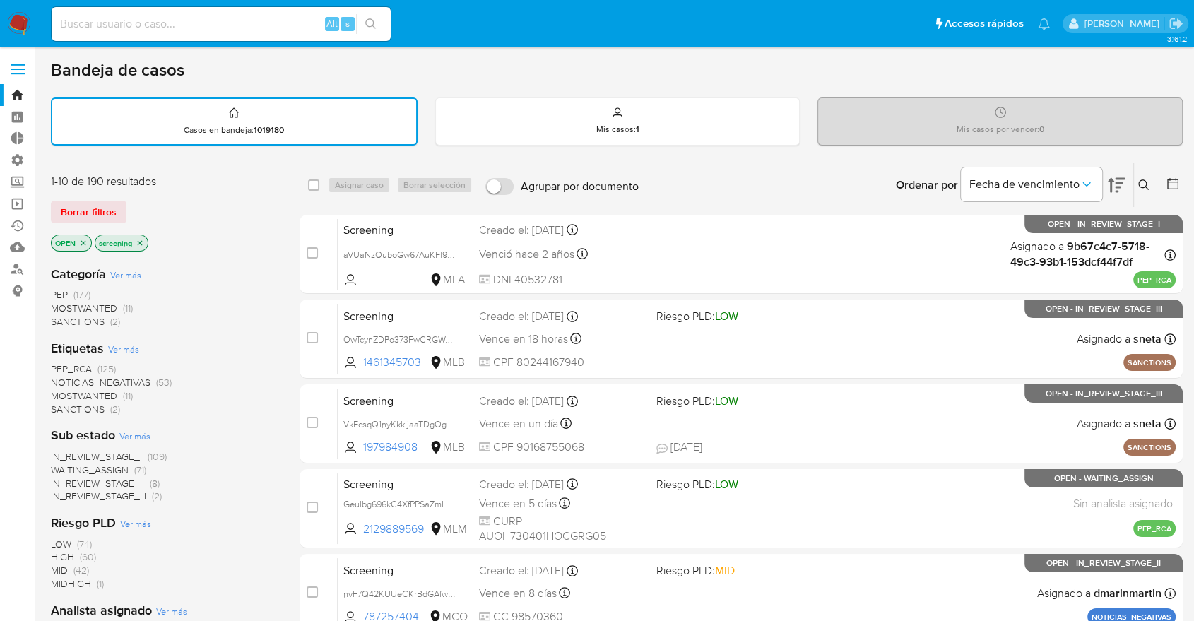
click at [68, 392] on span "MOSTWANTED" at bounding box center [84, 396] width 66 height 14
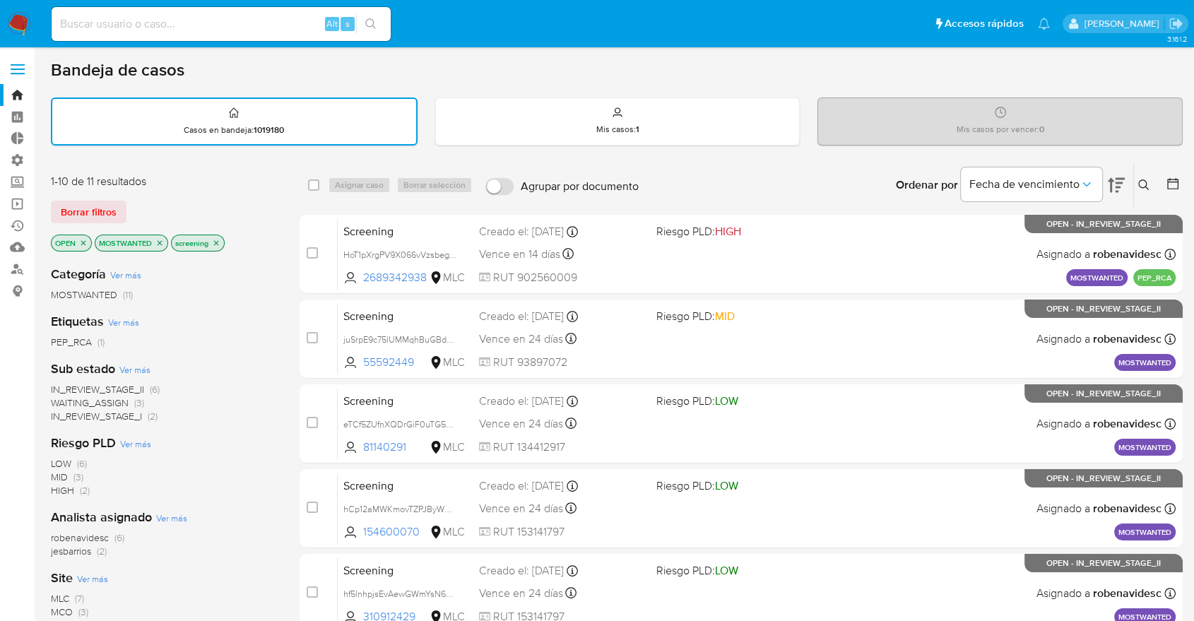
click at [161, 239] on icon "close-filter" at bounding box center [159, 243] width 8 height 8
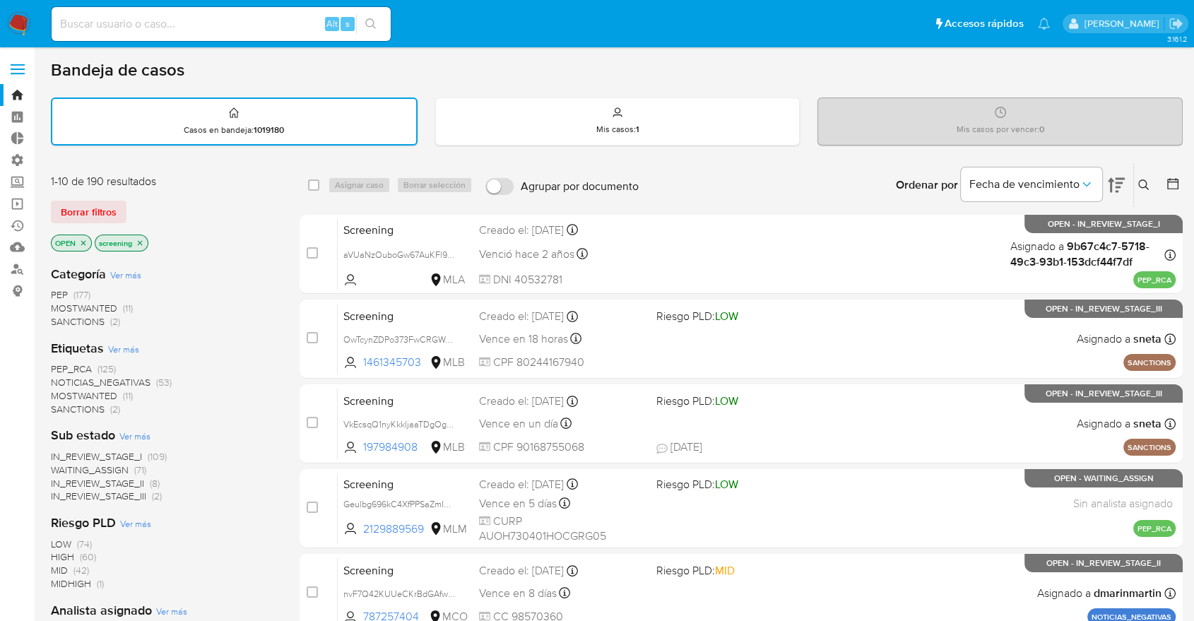
click at [52, 366] on span "PEP_RCA" at bounding box center [71, 369] width 41 height 14
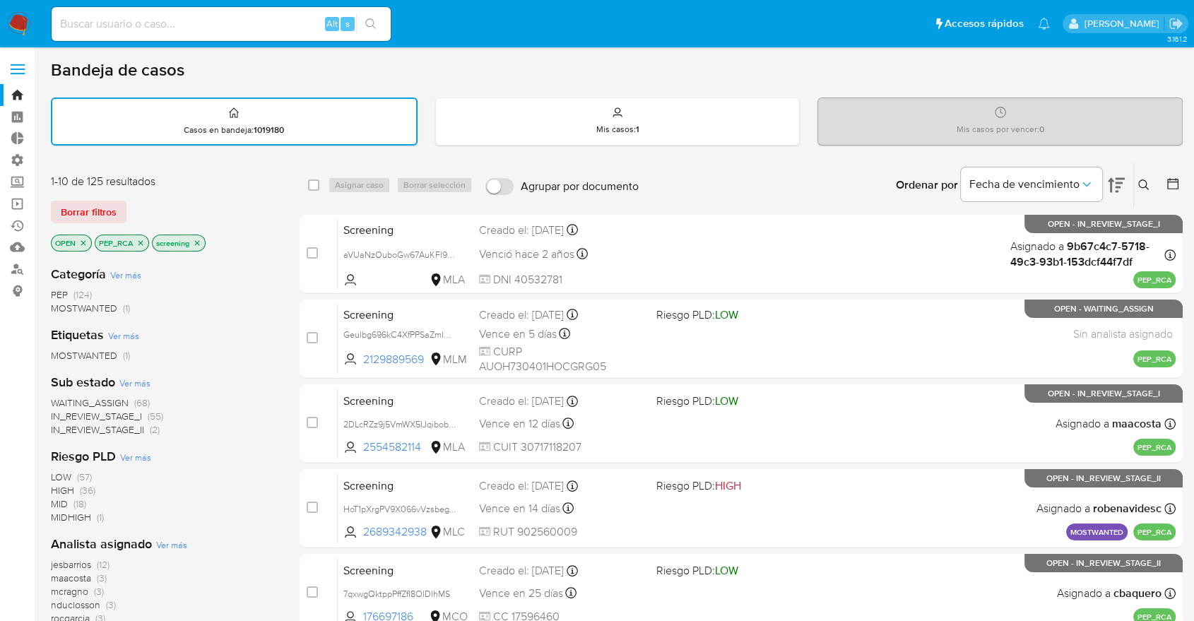
click at [141, 240] on icon "close-filter" at bounding box center [140, 243] width 8 height 8
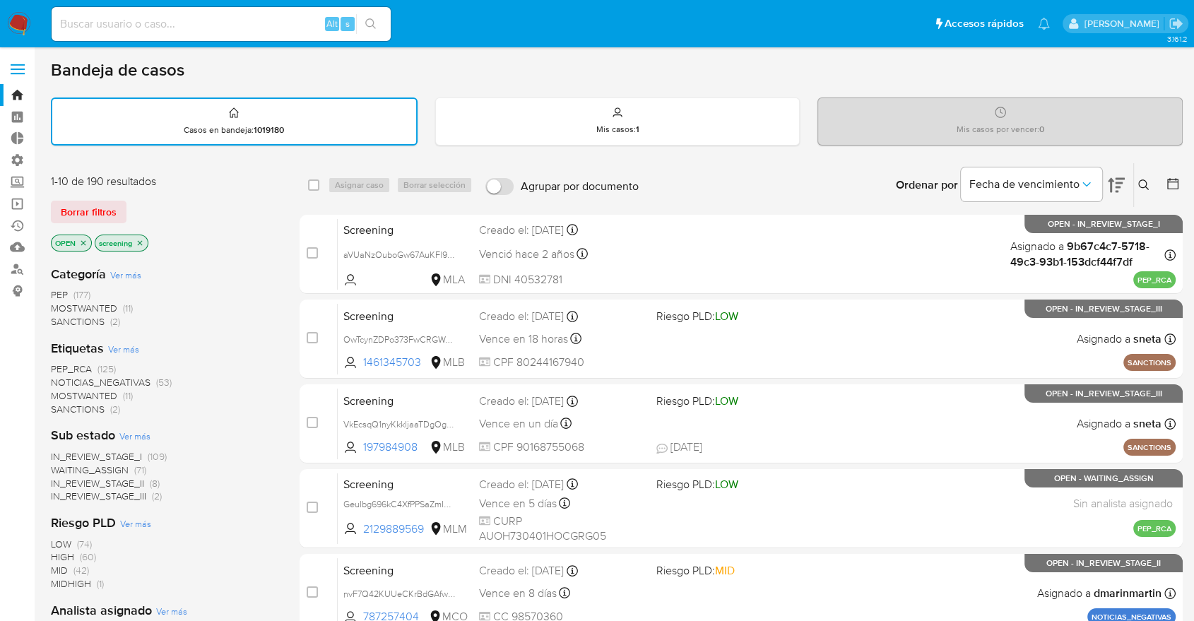
click at [131, 206] on div "Borrar filtros" at bounding box center [164, 212] width 226 height 23
click at [133, 202] on div "Borrar filtros" at bounding box center [164, 212] width 226 height 23
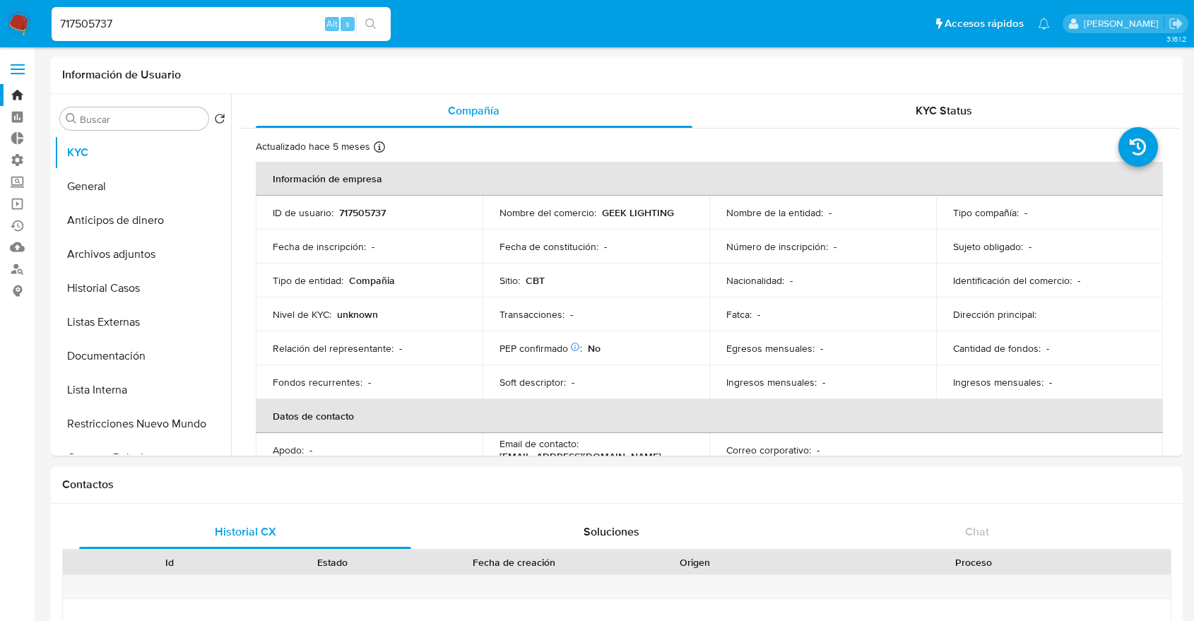
select select "10"
click at [291, 26] on input "717505737" at bounding box center [221, 24] width 339 height 18
type input "539100946"
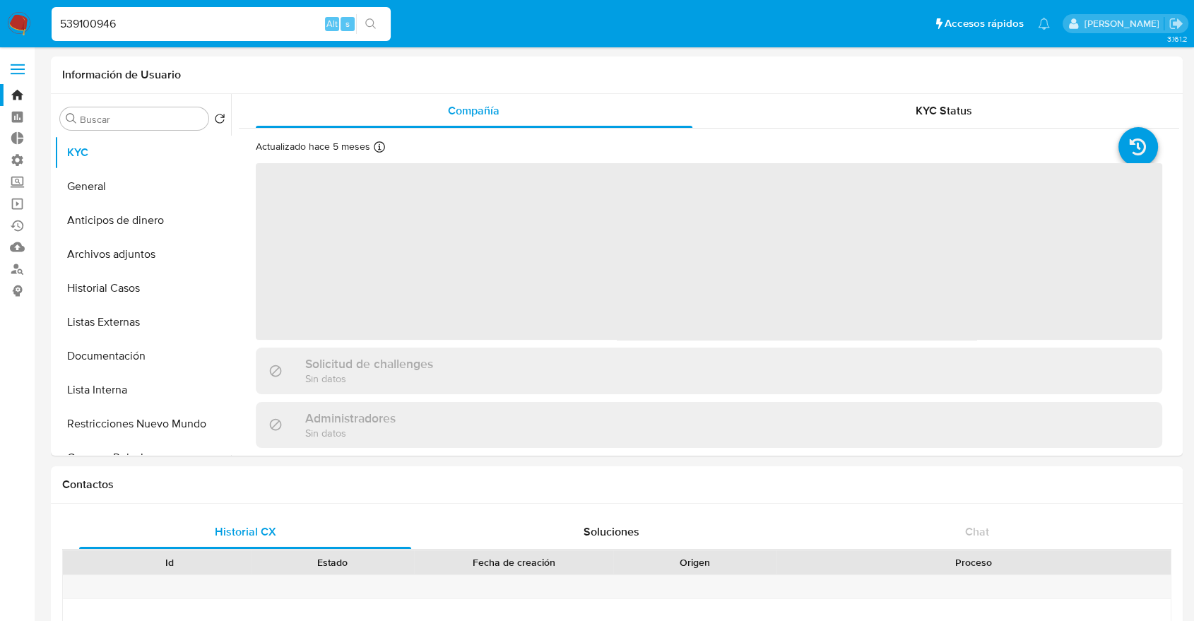
select select "10"
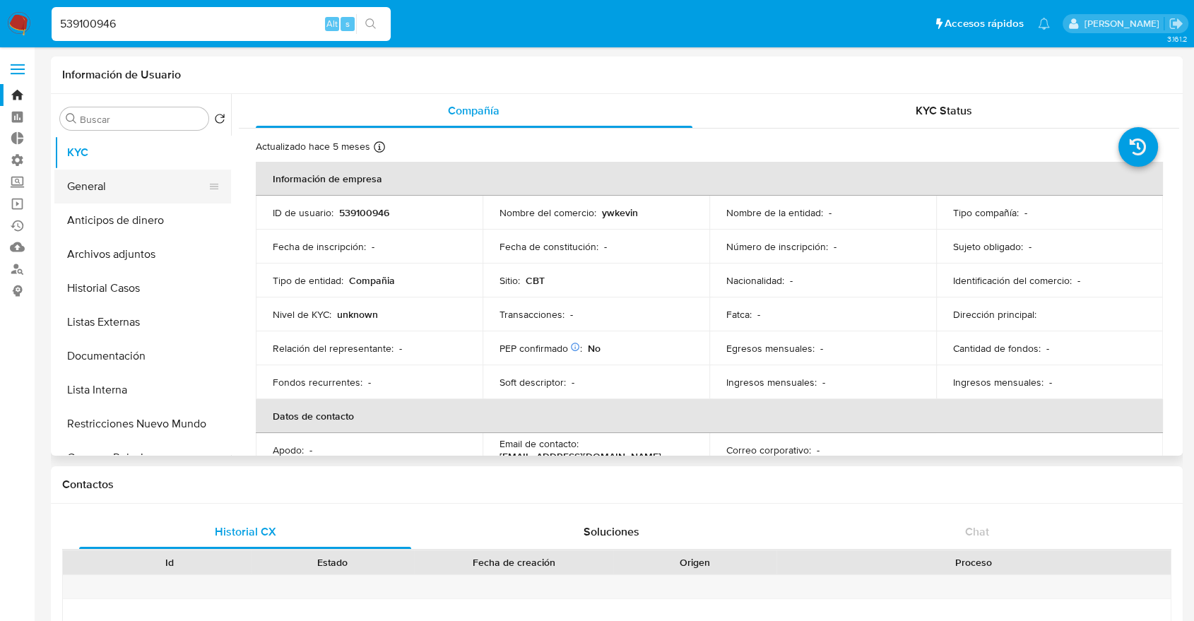
click at [119, 175] on button "General" at bounding box center [136, 187] width 165 height 34
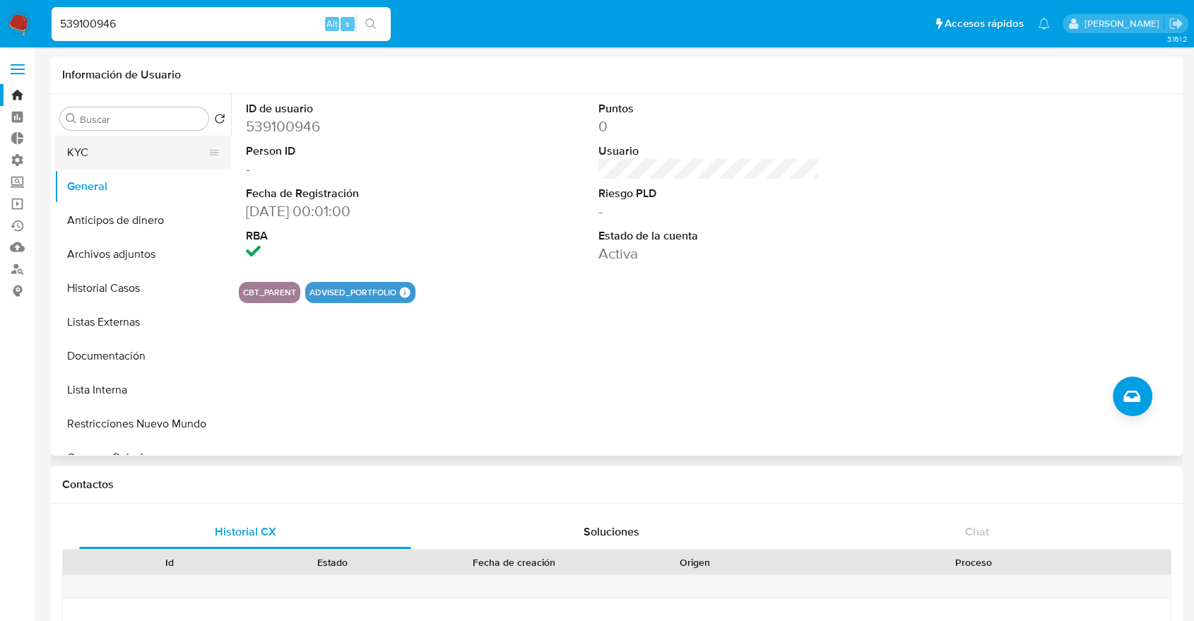
click at [127, 163] on button "KYC" at bounding box center [136, 153] width 165 height 34
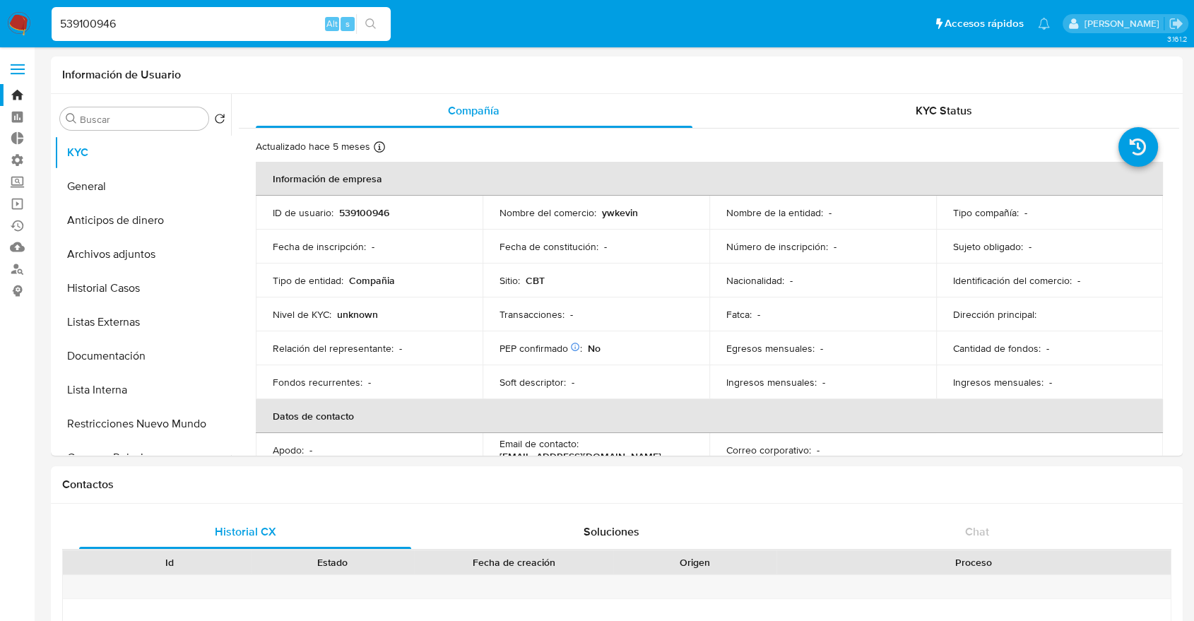
click at [884, 23] on ul "Pausado Ver notificaciones 539100946 Alt s Accesos rápidos Presiona las siguien…" at bounding box center [551, 23] width 1013 height 35
click at [290, 20] on input "539100946" at bounding box center [221, 24] width 339 height 18
paste input "26225404"
type input "526225404"
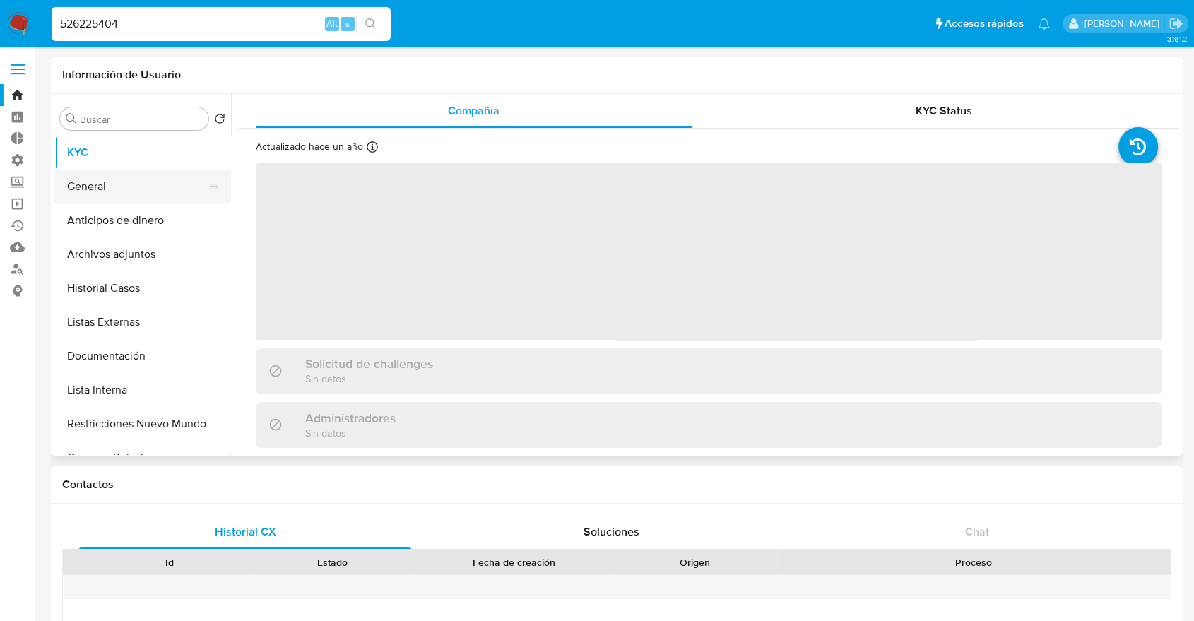
select select "10"
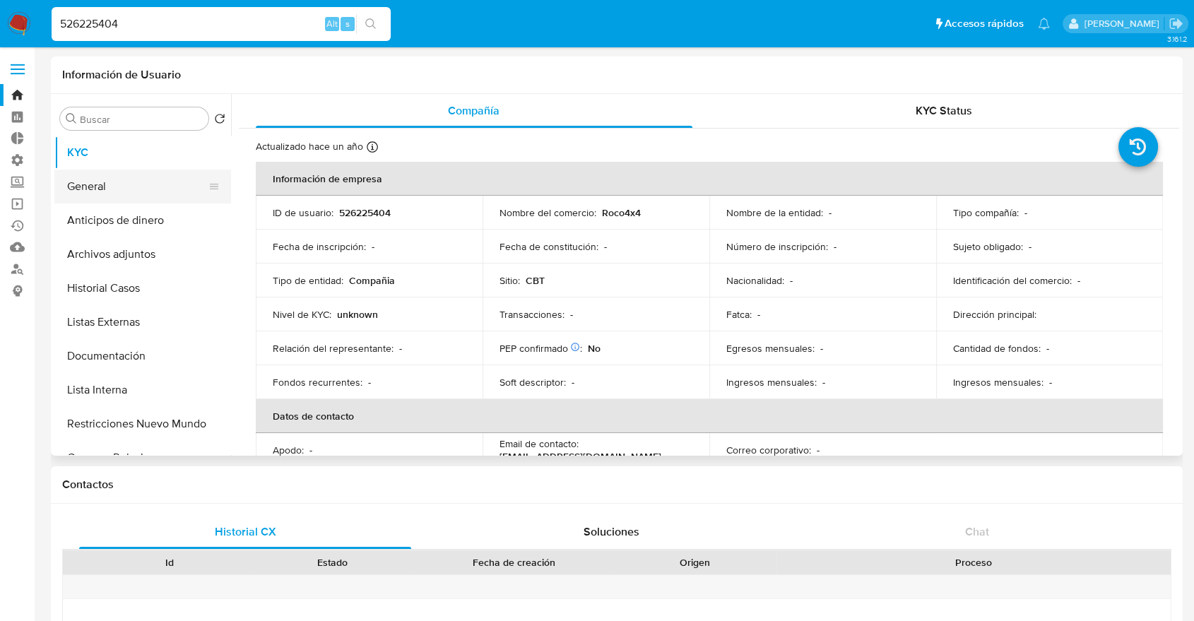
click at [159, 179] on button "General" at bounding box center [136, 187] width 165 height 34
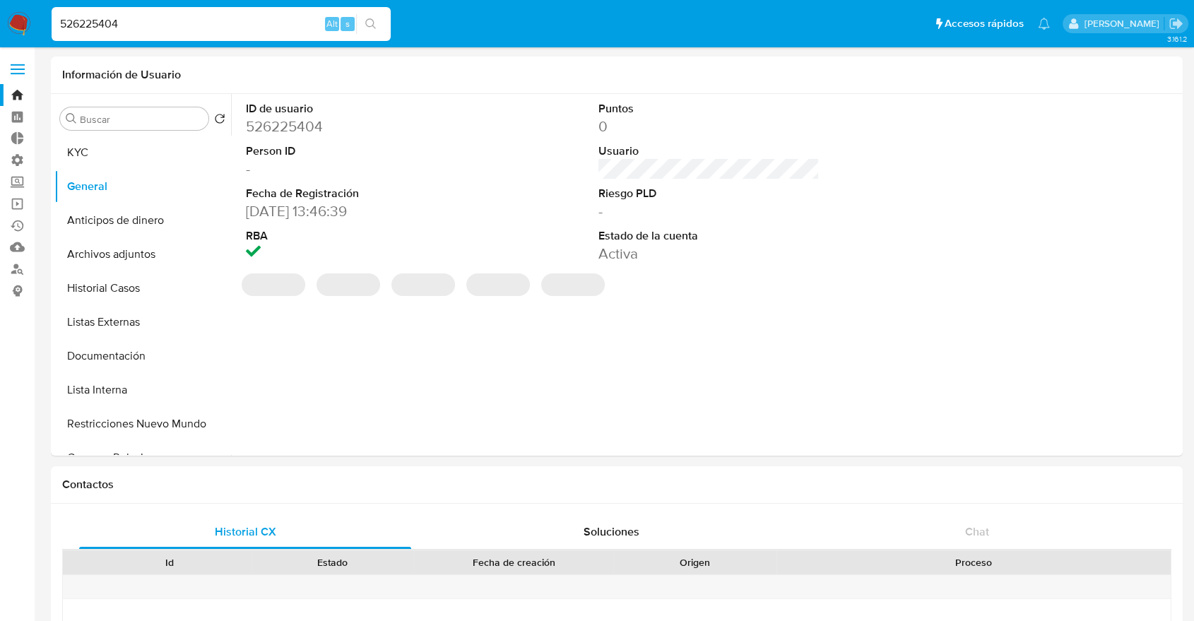
click at [861, 4] on nav "Pausado Ver notificaciones 526225404 Alt s Accesos rápidos Presiona las siguien…" at bounding box center [597, 23] width 1194 height 47
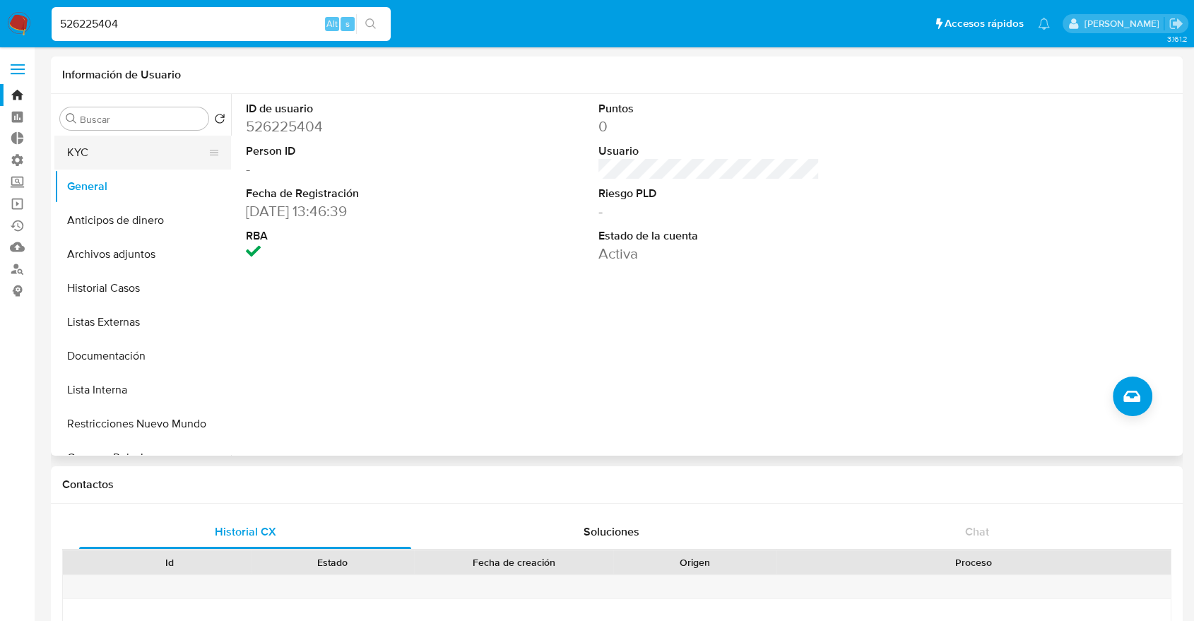
click at [150, 151] on button "KYC" at bounding box center [136, 153] width 165 height 34
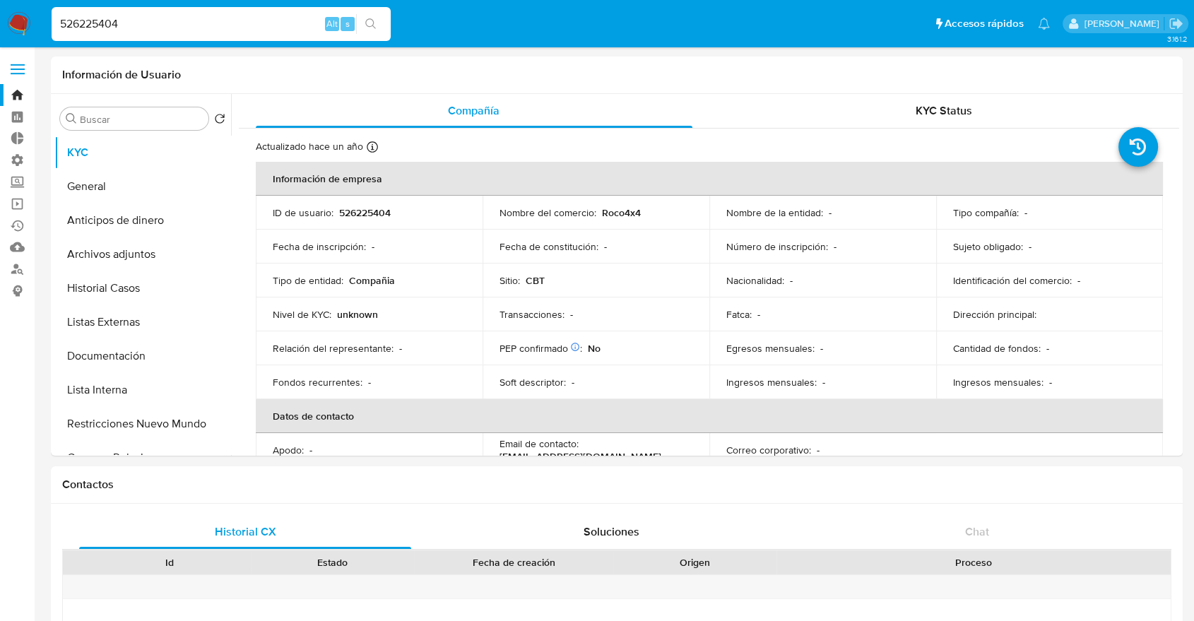
click at [833, 30] on ul "Pausado Ver notificaciones 526225404 Alt s Accesos rápidos Presiona las siguien…" at bounding box center [551, 23] width 1013 height 35
click at [1181, 135] on div "Buscar Volver al orden por defecto KYC General Anticipos de dinero Archivos adj…" at bounding box center [617, 275] width 1132 height 362
drag, startPoint x: 1179, startPoint y: 117, endPoint x: 1173, endPoint y: 164, distance: 47.7
click at [1173, 164] on div "Compañía KYC Status Actualizado hace un año Creado: 02/03/2023 10:50:22 Actuali…" at bounding box center [705, 275] width 948 height 362
click at [1054, 178] on th "Información de empresa" at bounding box center [709, 179] width 907 height 34
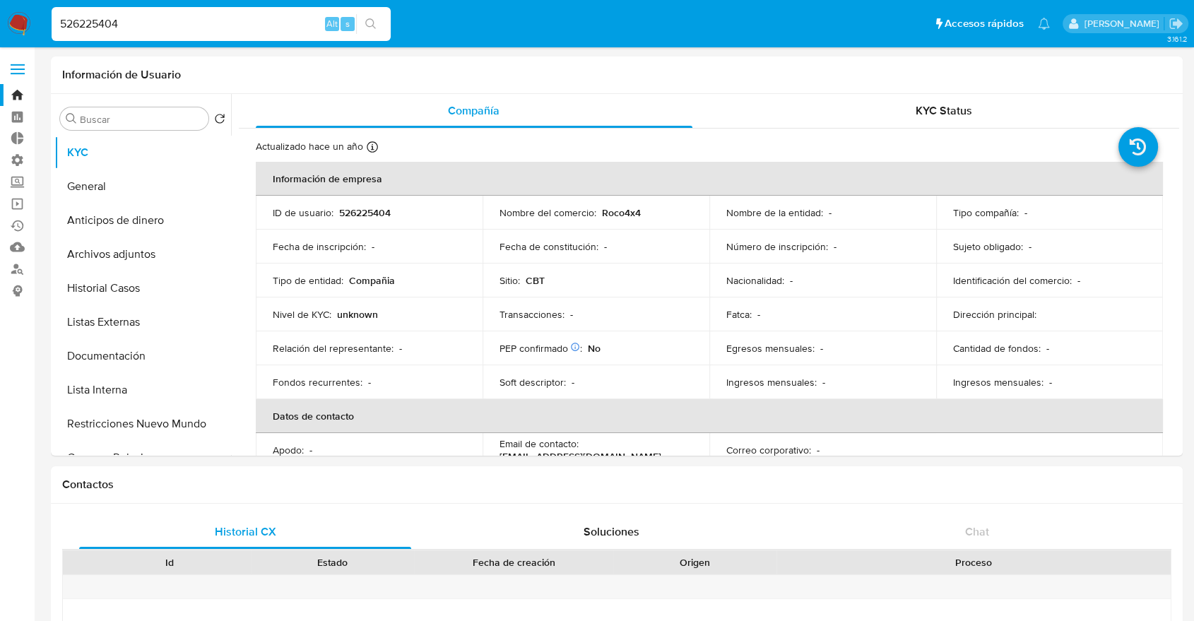
click at [221, 30] on input "526225404" at bounding box center [221, 24] width 339 height 18
paste input "2706424913"
type input "2706424913"
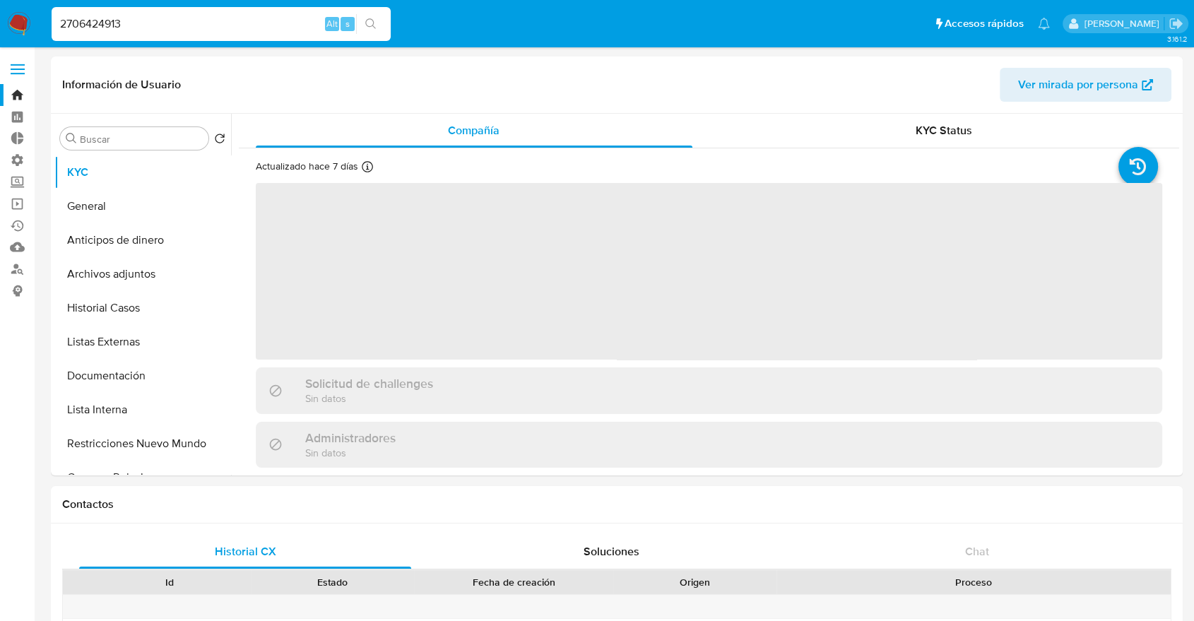
select select "10"
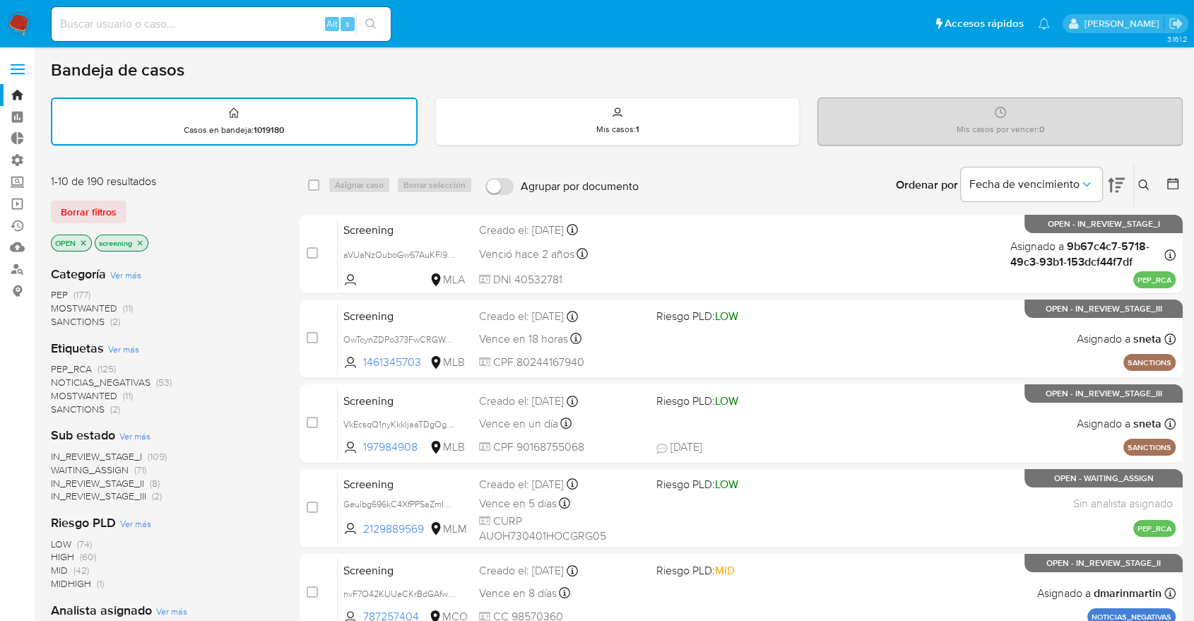
click at [131, 204] on div "Borrar filtros" at bounding box center [164, 212] width 226 height 23
